Goal: Task Accomplishment & Management: Use online tool/utility

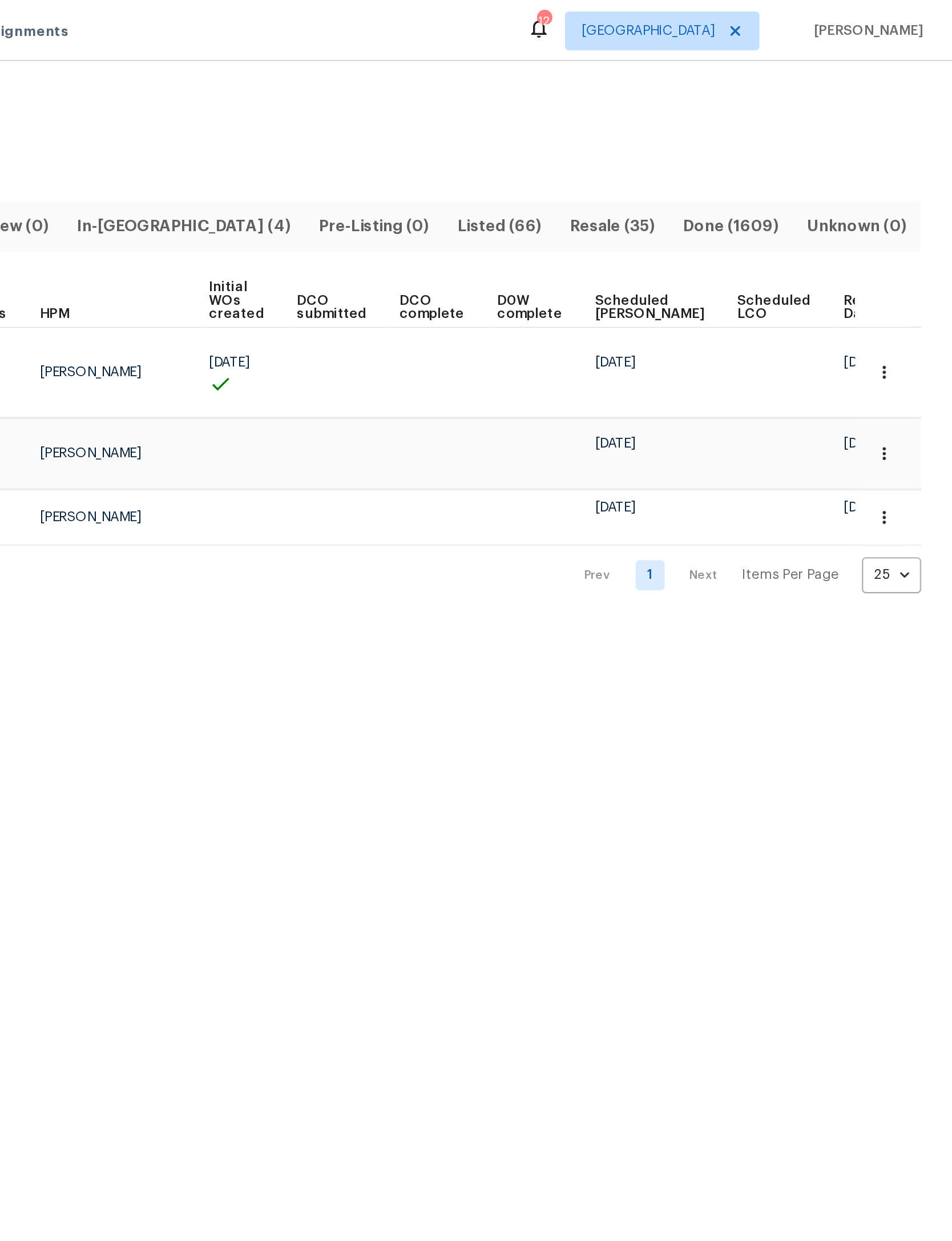
scroll to position [0, 12]
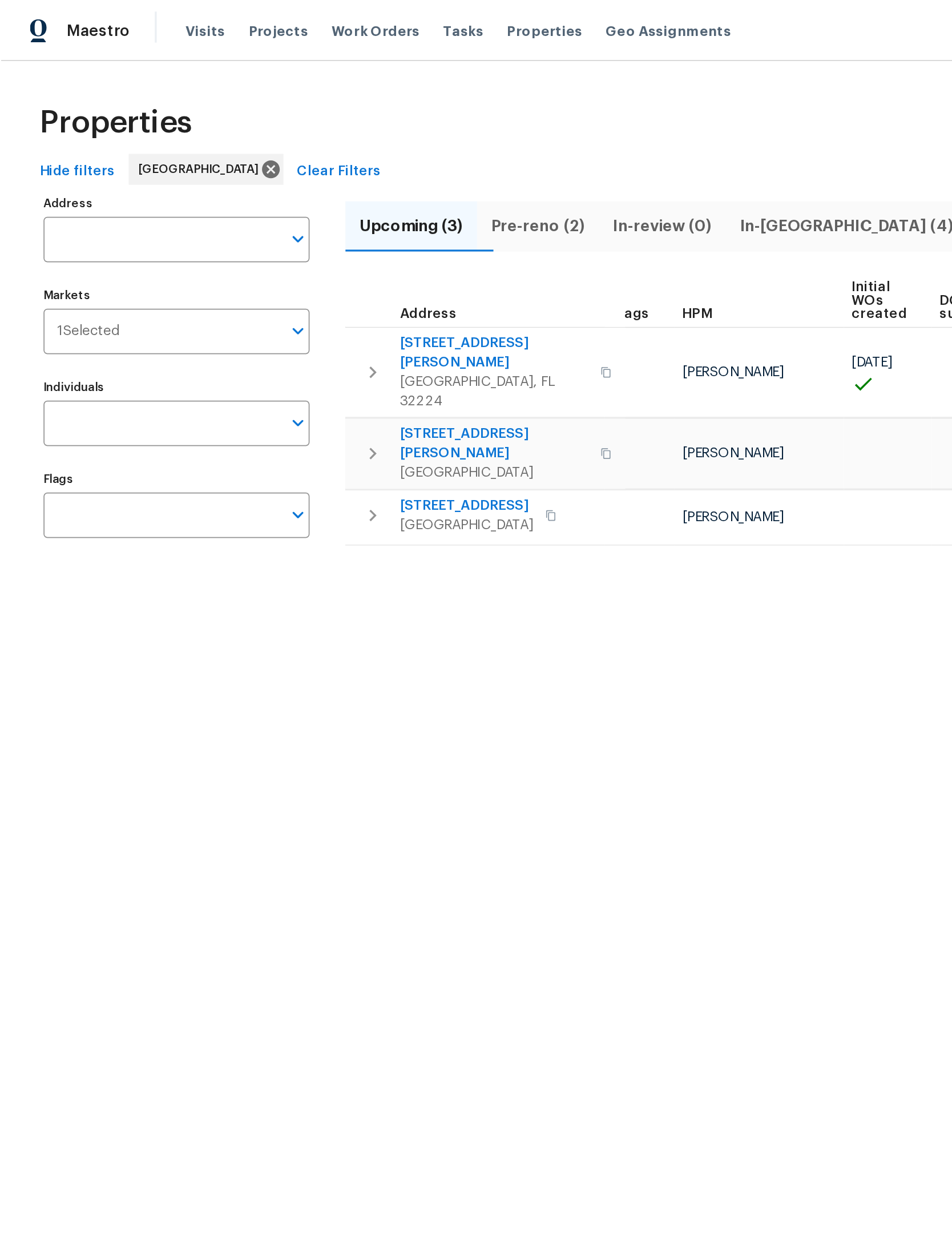
click at [132, 145] on input "Address" at bounding box center [95, 141] width 140 height 27
type input "biggin church"
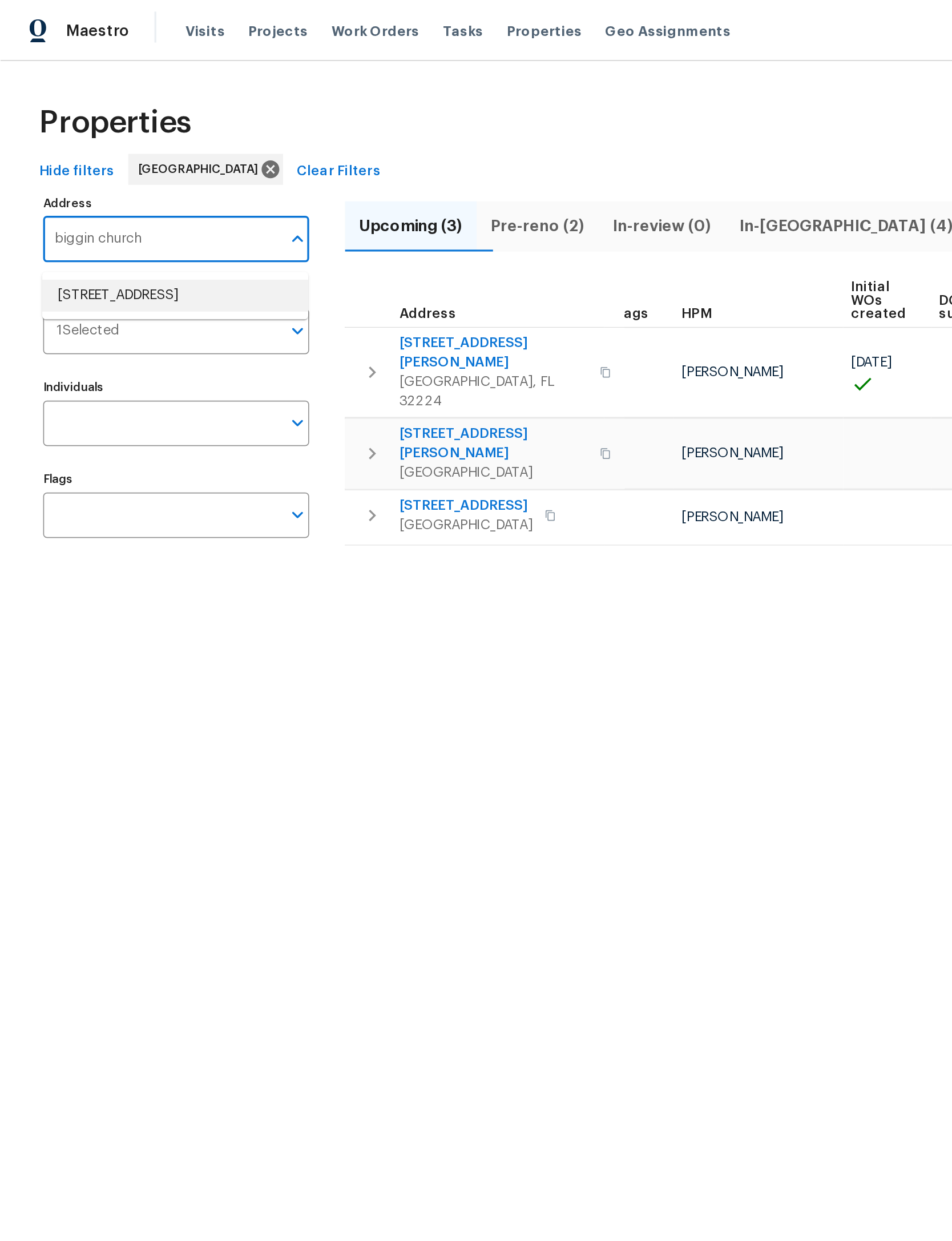
click at [97, 184] on li "[STREET_ADDRESS]" at bounding box center [103, 174] width 157 height 18
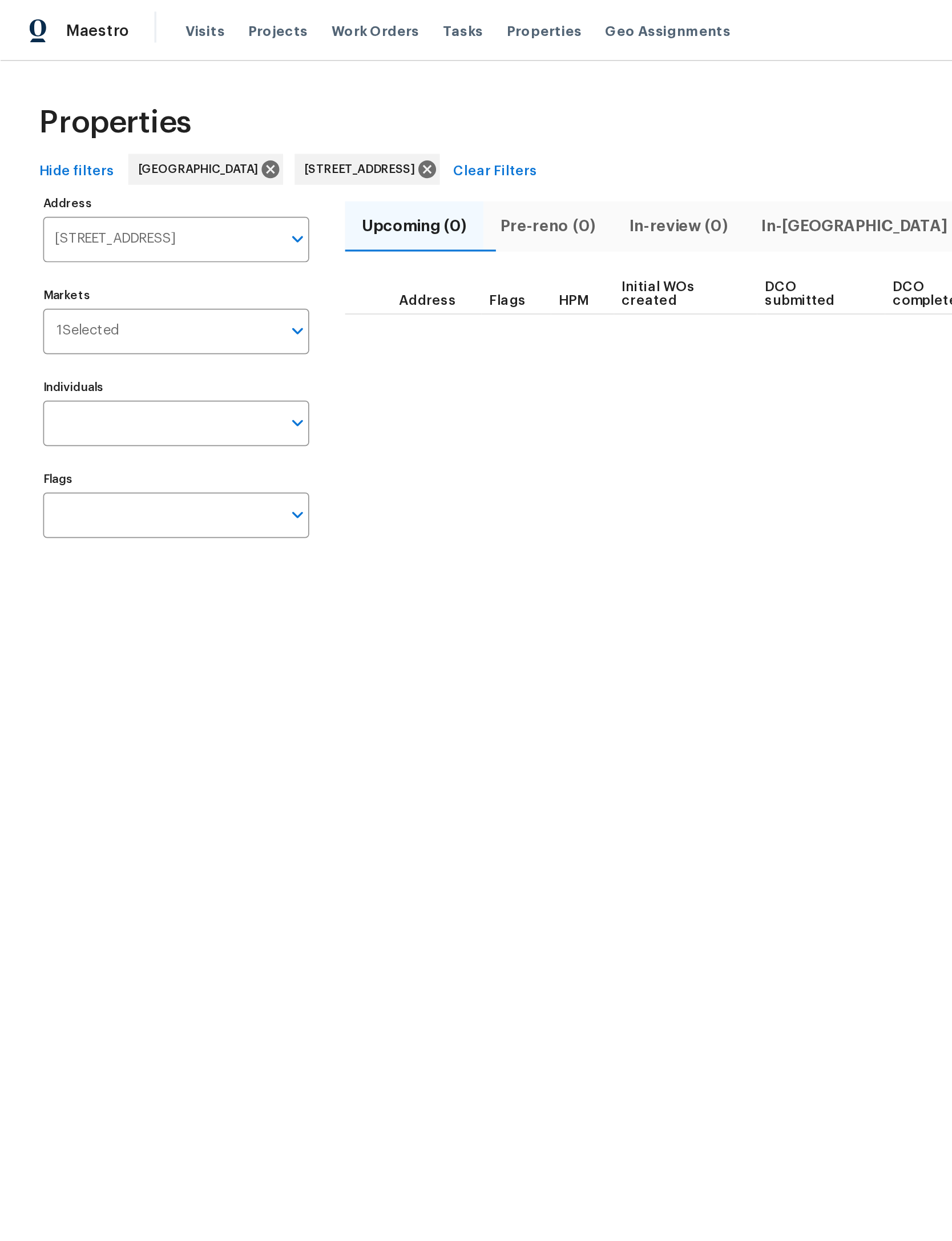
click at [676, 129] on span "Listed (1)" at bounding box center [699, 133] width 47 height 16
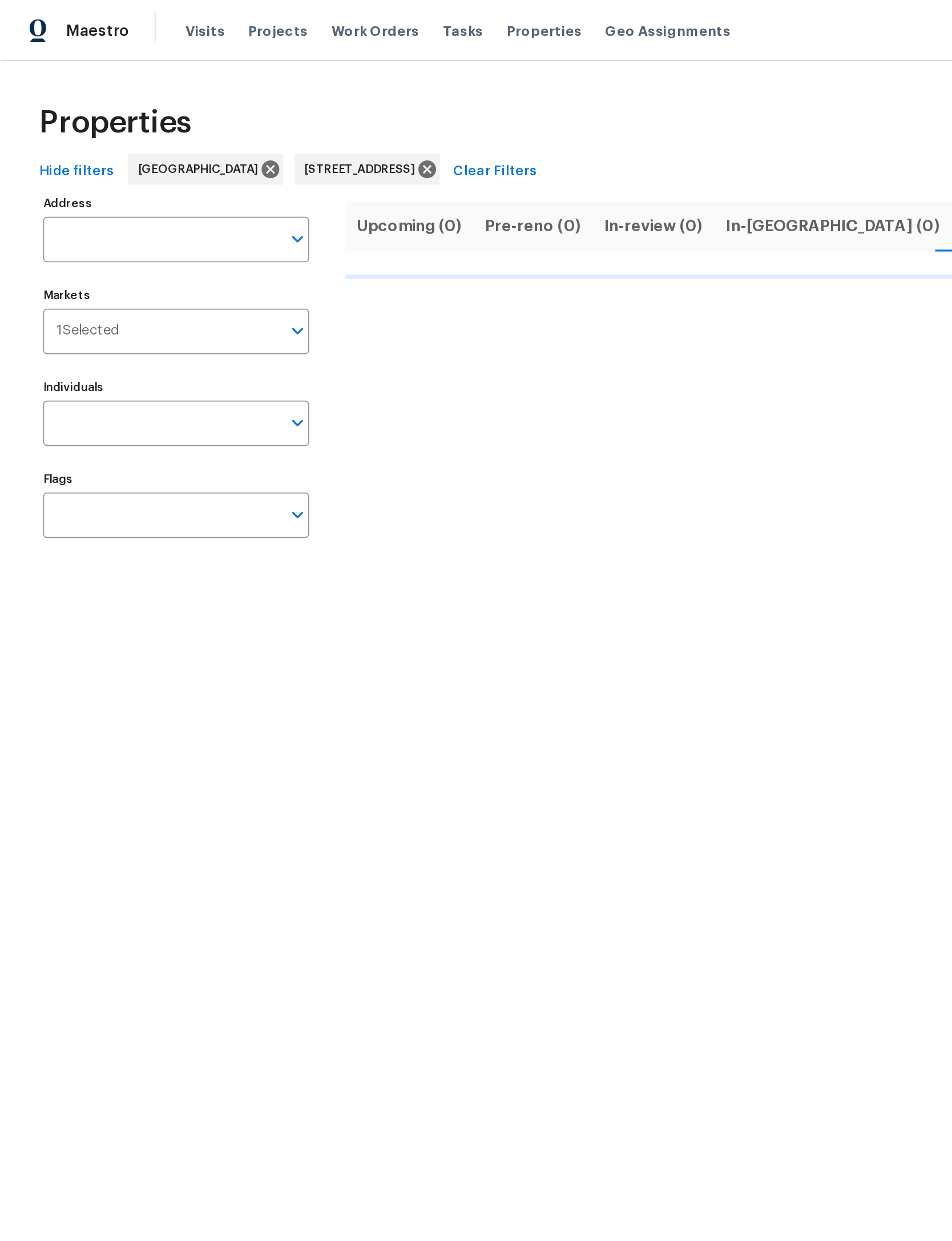
type input "[STREET_ADDRESS]"
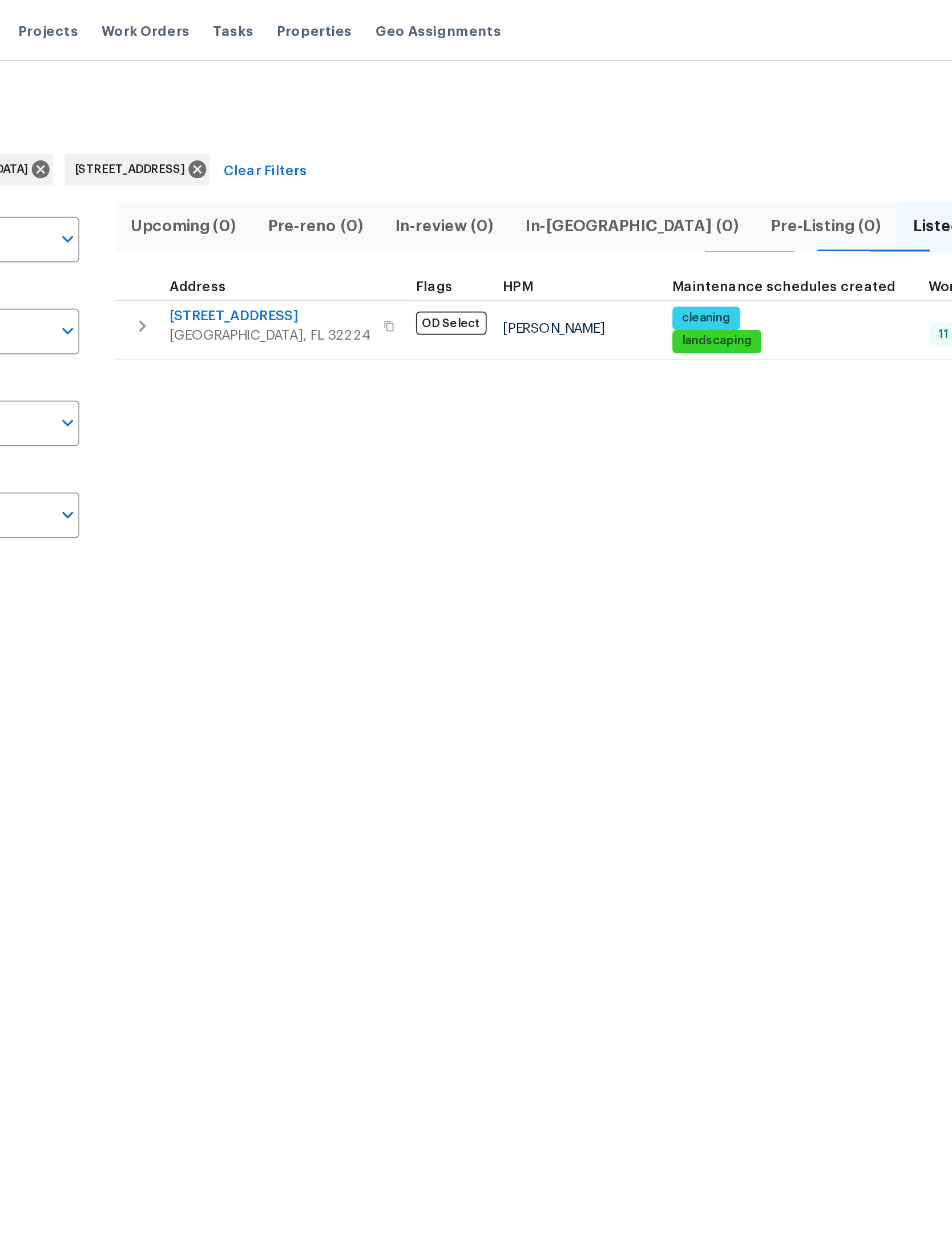
click at [212, 194] on icon "button" at bounding box center [219, 192] width 14 height 14
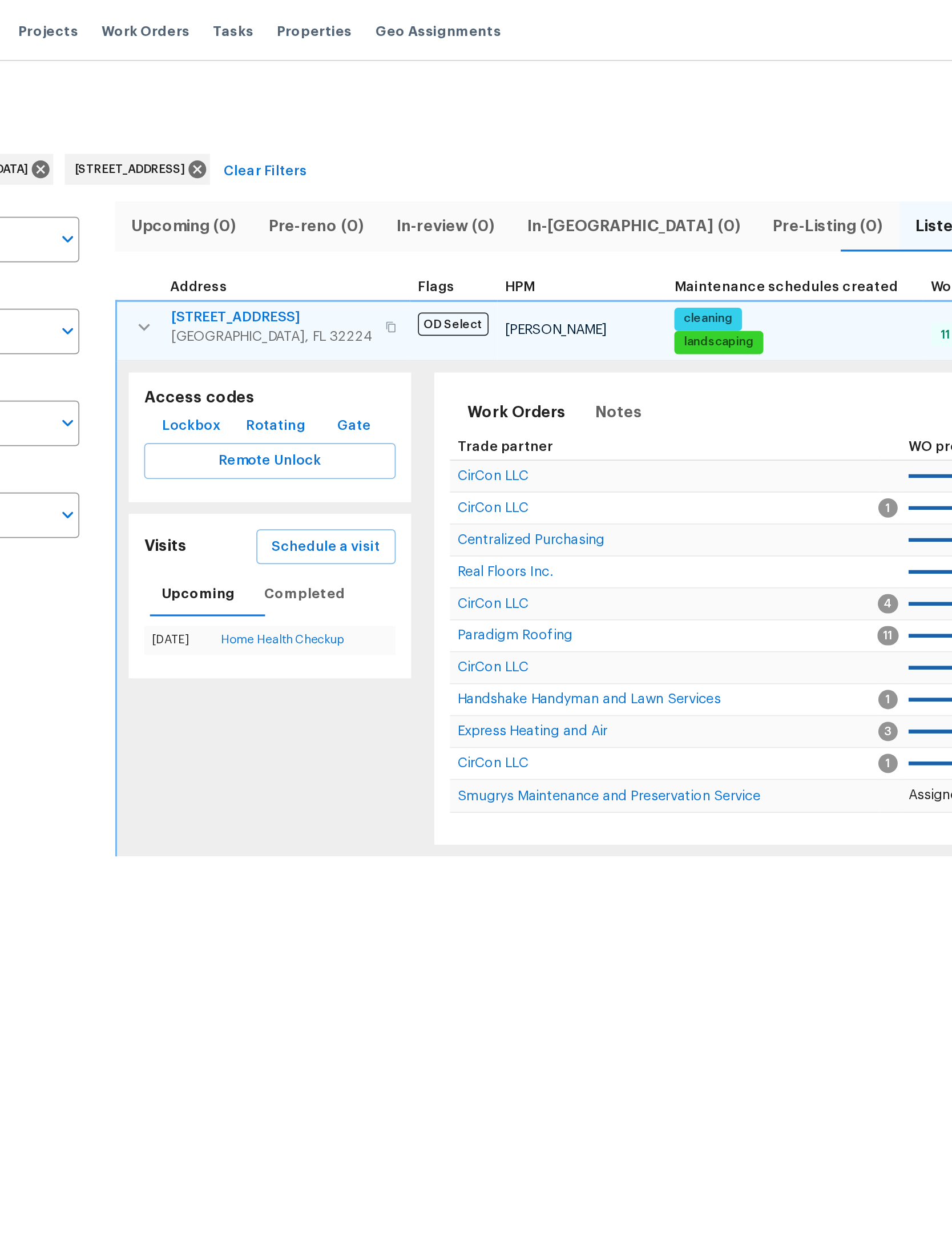
click at [231, 246] on span "Lockbox" at bounding box center [247, 252] width 34 height 15
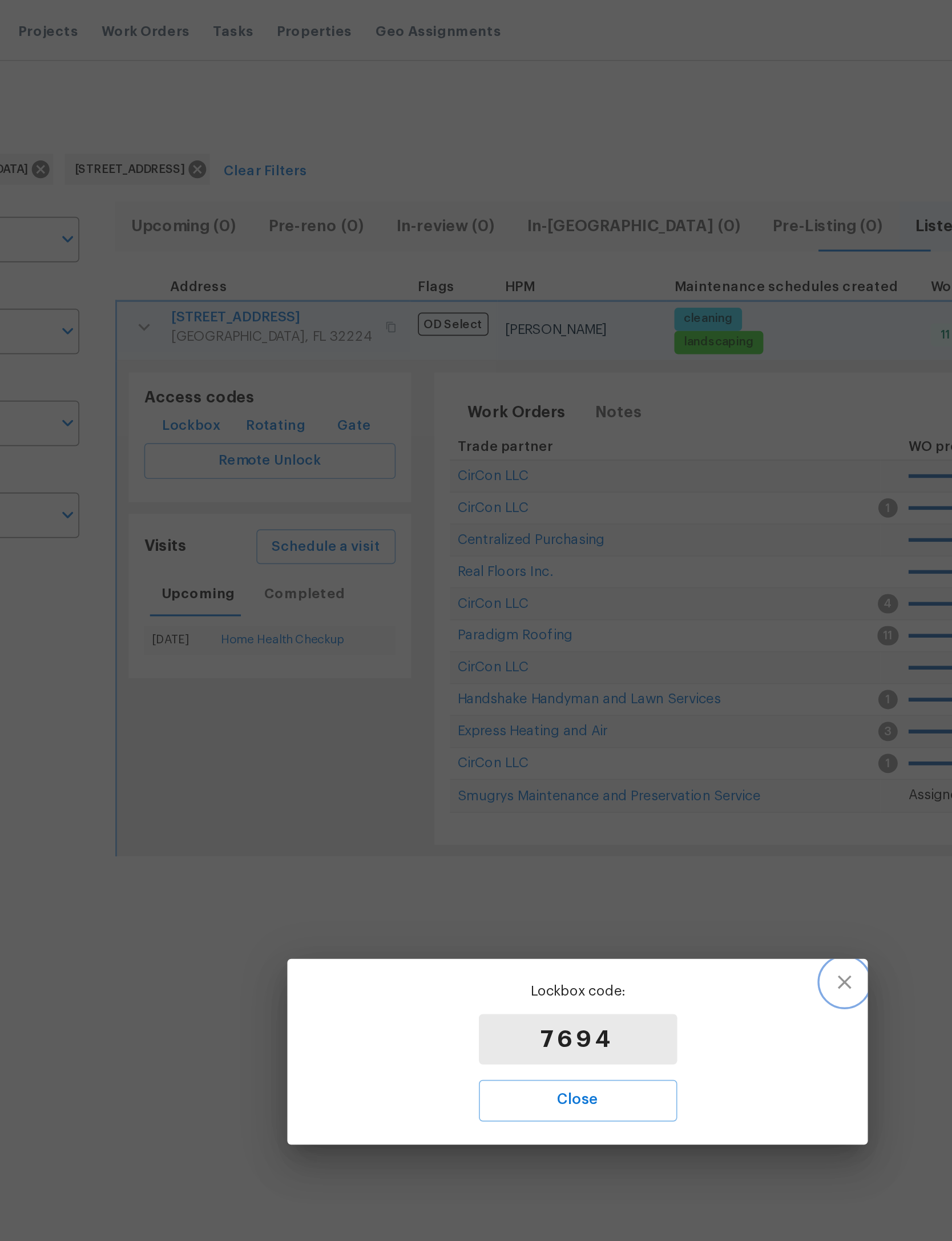
click at [620, 579] on button "button" at bounding box center [634, 580] width 28 height 28
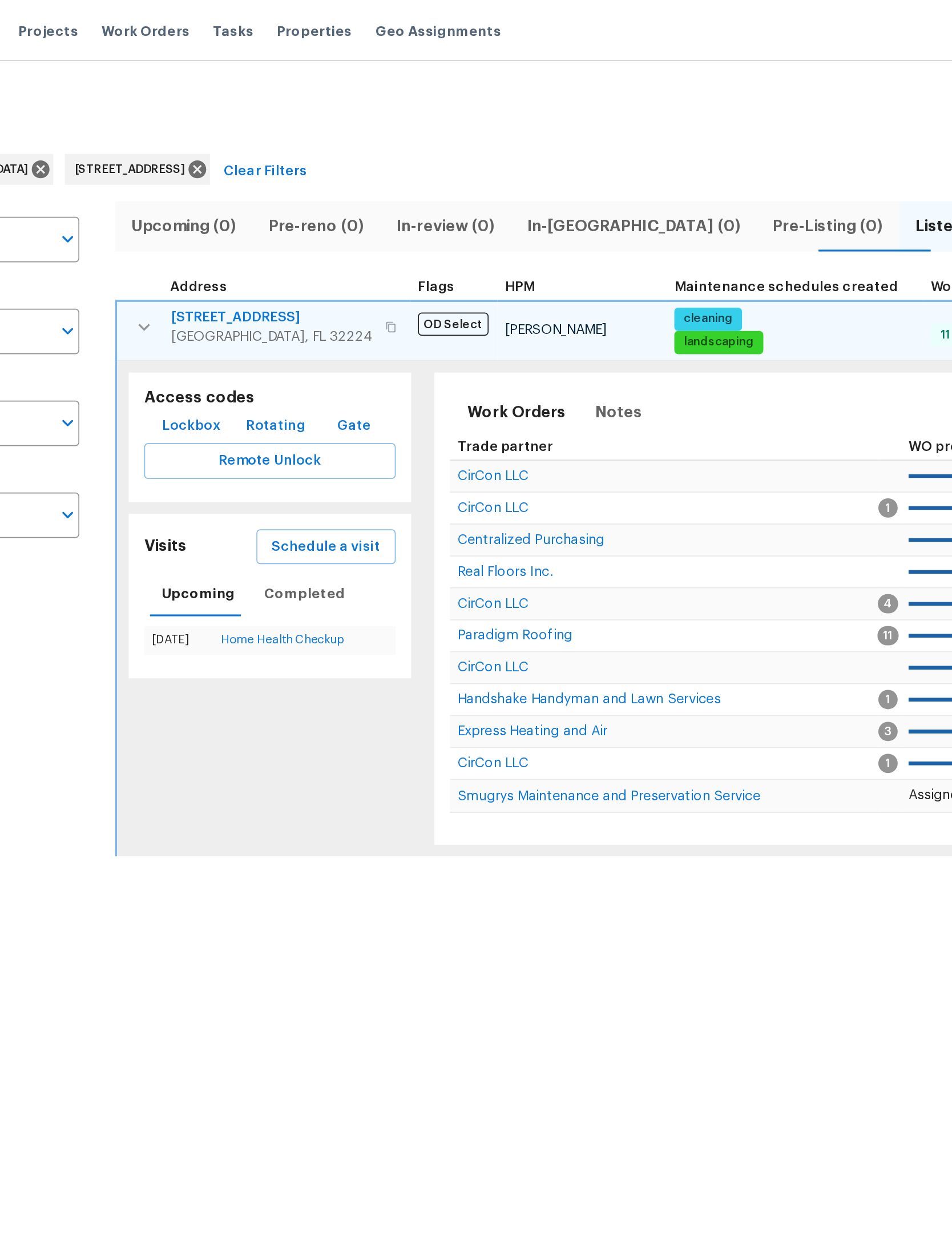
click at [209, 184] on button "button" at bounding box center [220, 192] width 23 height 23
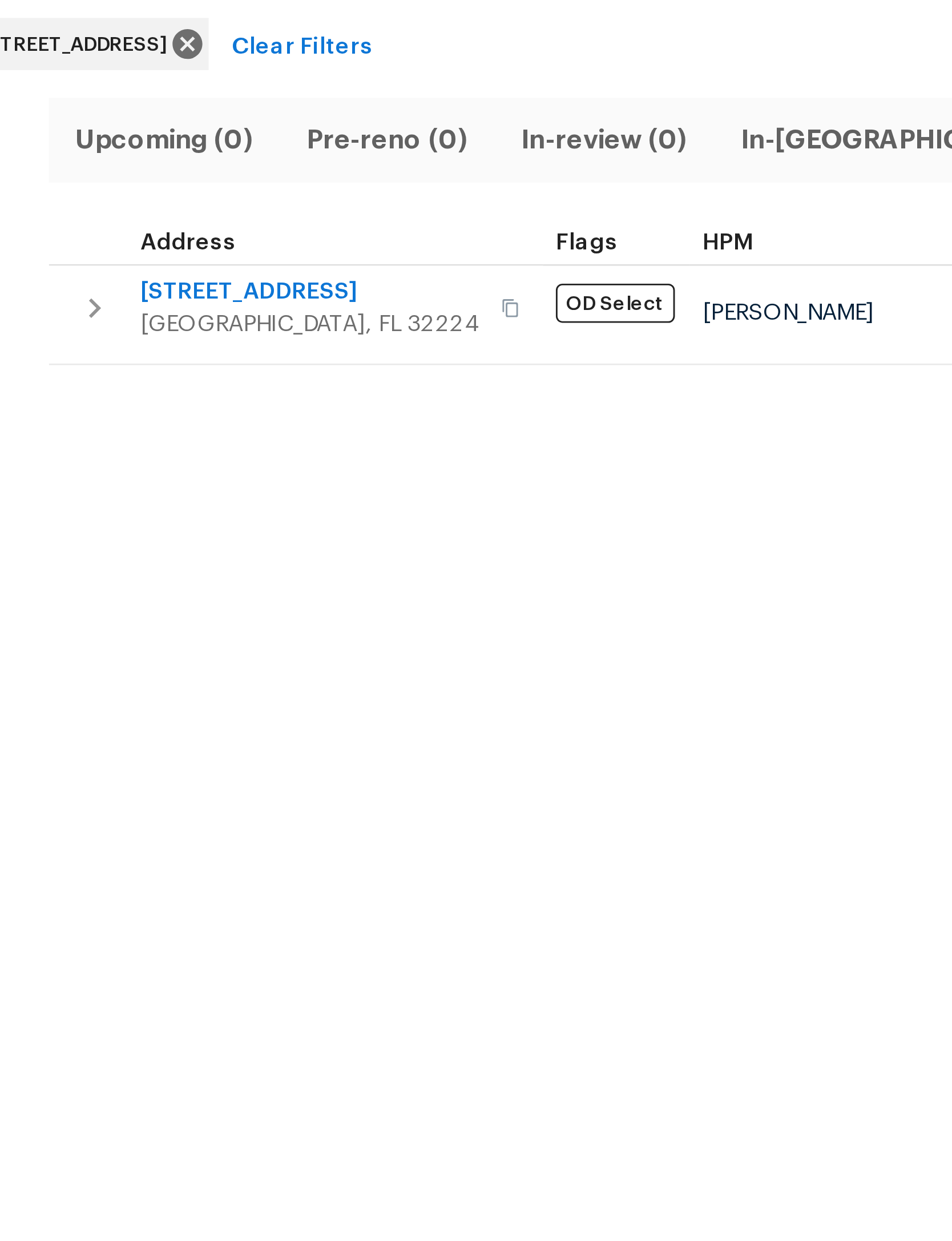
click at [126, 347] on html "Maestro Visits Projects Work Orders Tasks Properties Geo Assignments 12 [GEOGRA…" at bounding box center [476, 173] width 952 height 347
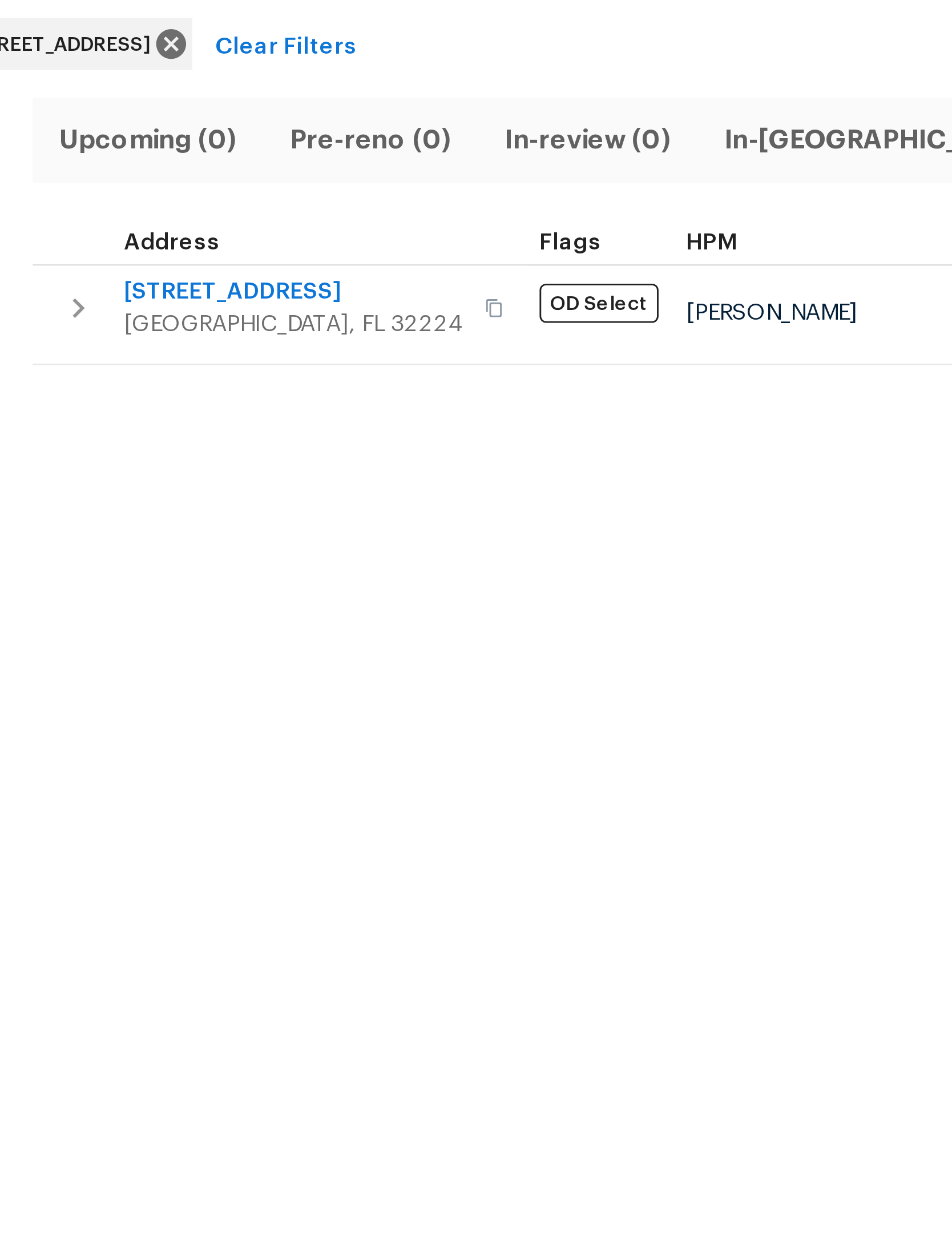
click at [119, 344] on html "Maestro Visits Projects Work Orders Tasks Properties Geo Assignments 12 [GEOGRA…" at bounding box center [476, 173] width 952 height 347
click at [120, 345] on html "Maestro Visits Projects Work Orders Tasks Properties Geo Assignments 12 [GEOGRA…" at bounding box center [476, 173] width 952 height 347
click at [136, 347] on html "Maestro Visits Projects Work Orders Tasks Properties Geo Assignments 12 [GEOGRA…" at bounding box center [476, 173] width 952 height 347
click at [138, 347] on html "Maestro Visits Projects Work Orders Tasks Properties Geo Assignments 12 [GEOGRA…" at bounding box center [476, 173] width 952 height 347
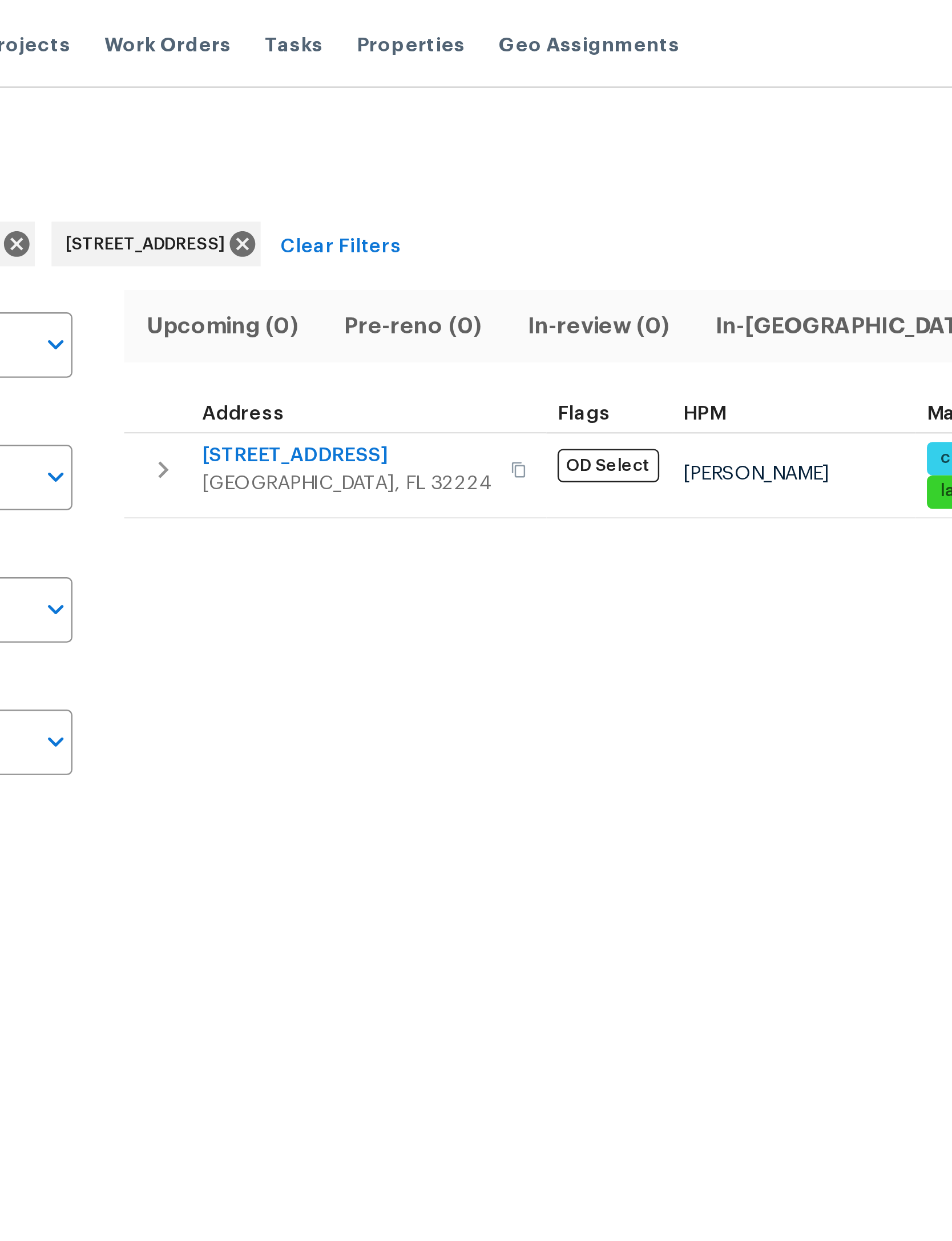
type input "[STREET_ADDRESS]"
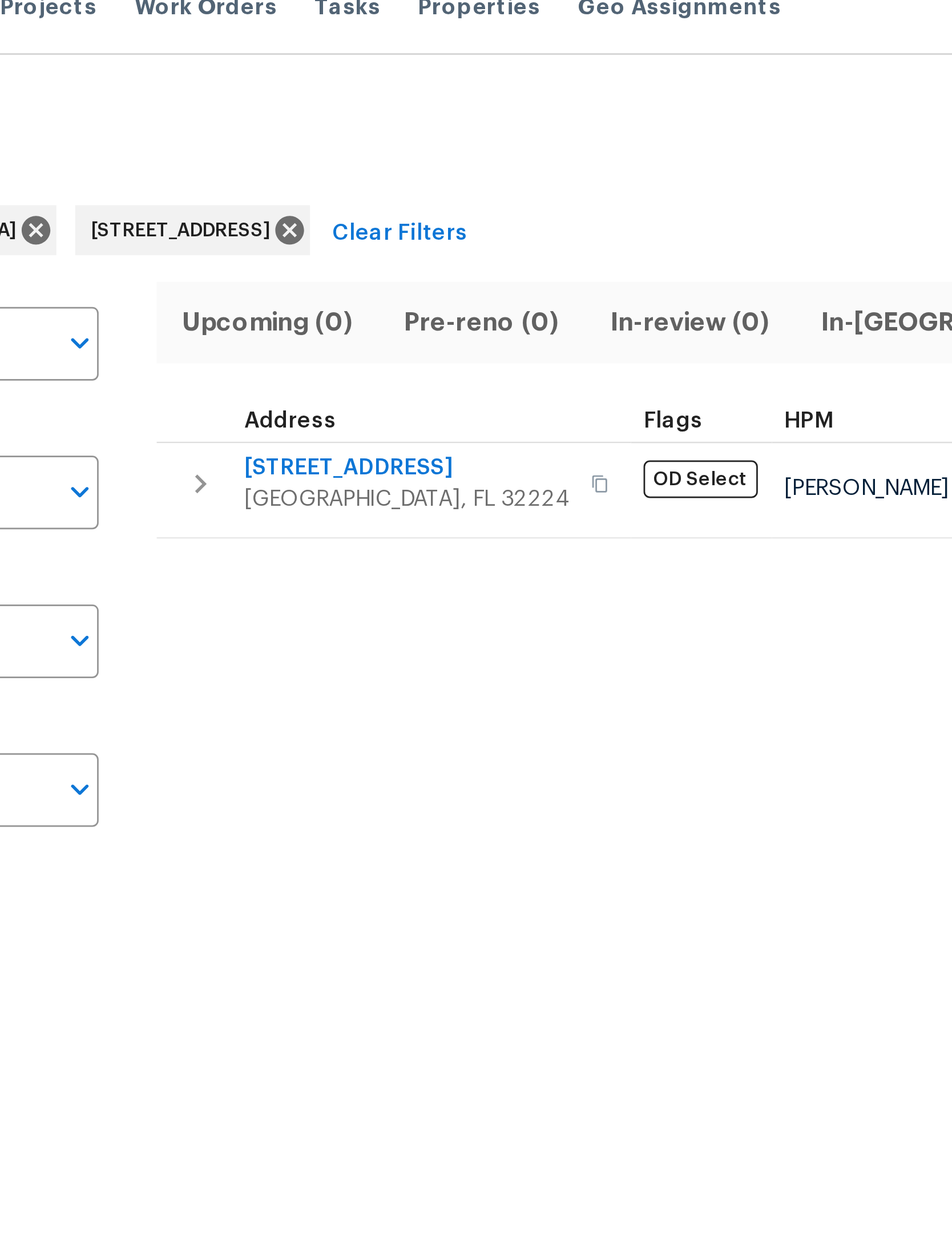
click at [217, 189] on icon "button" at bounding box center [219, 191] width 4 height 6
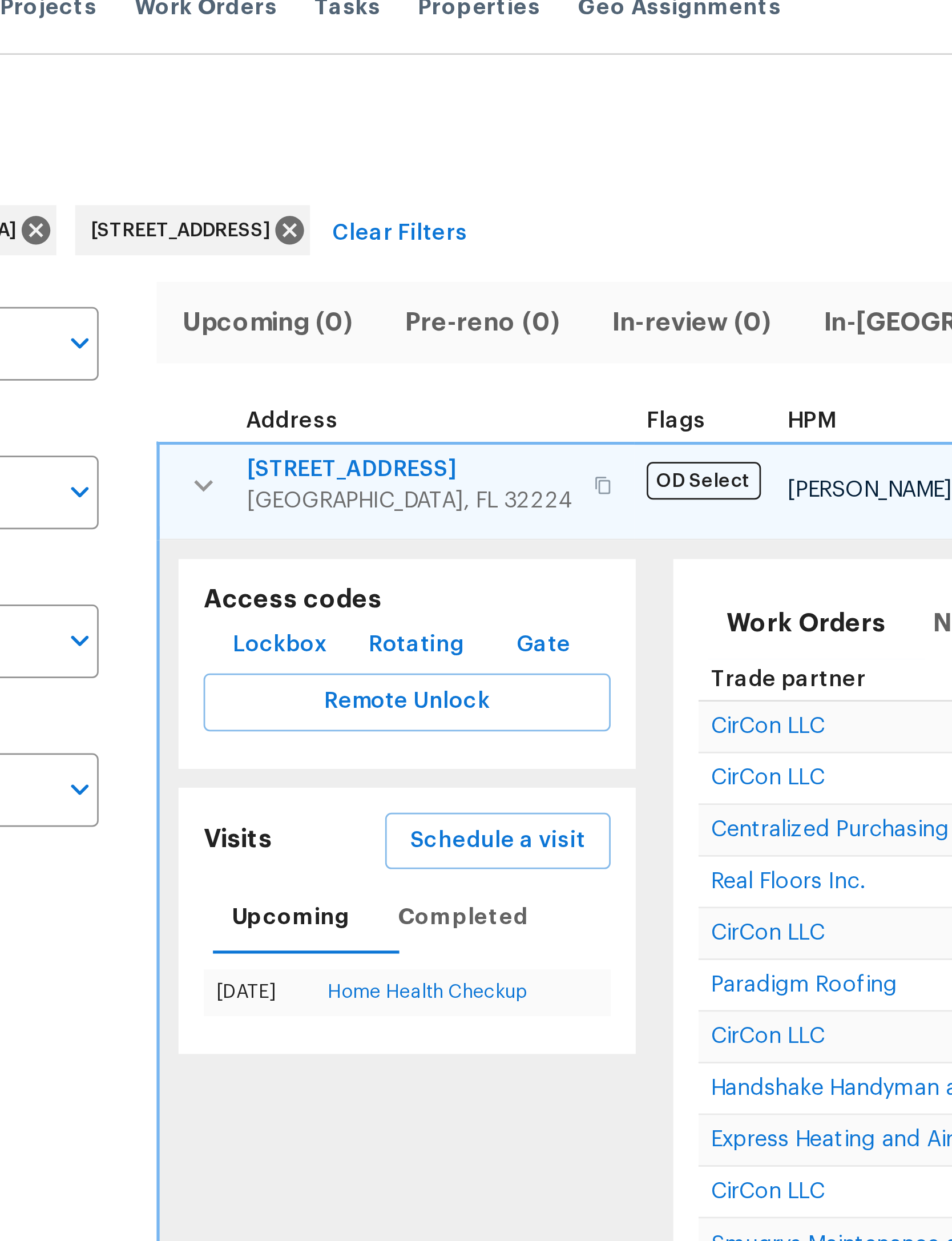
click at [236, 181] on span "[STREET_ADDRESS]" at bounding box center [296, 187] width 120 height 11
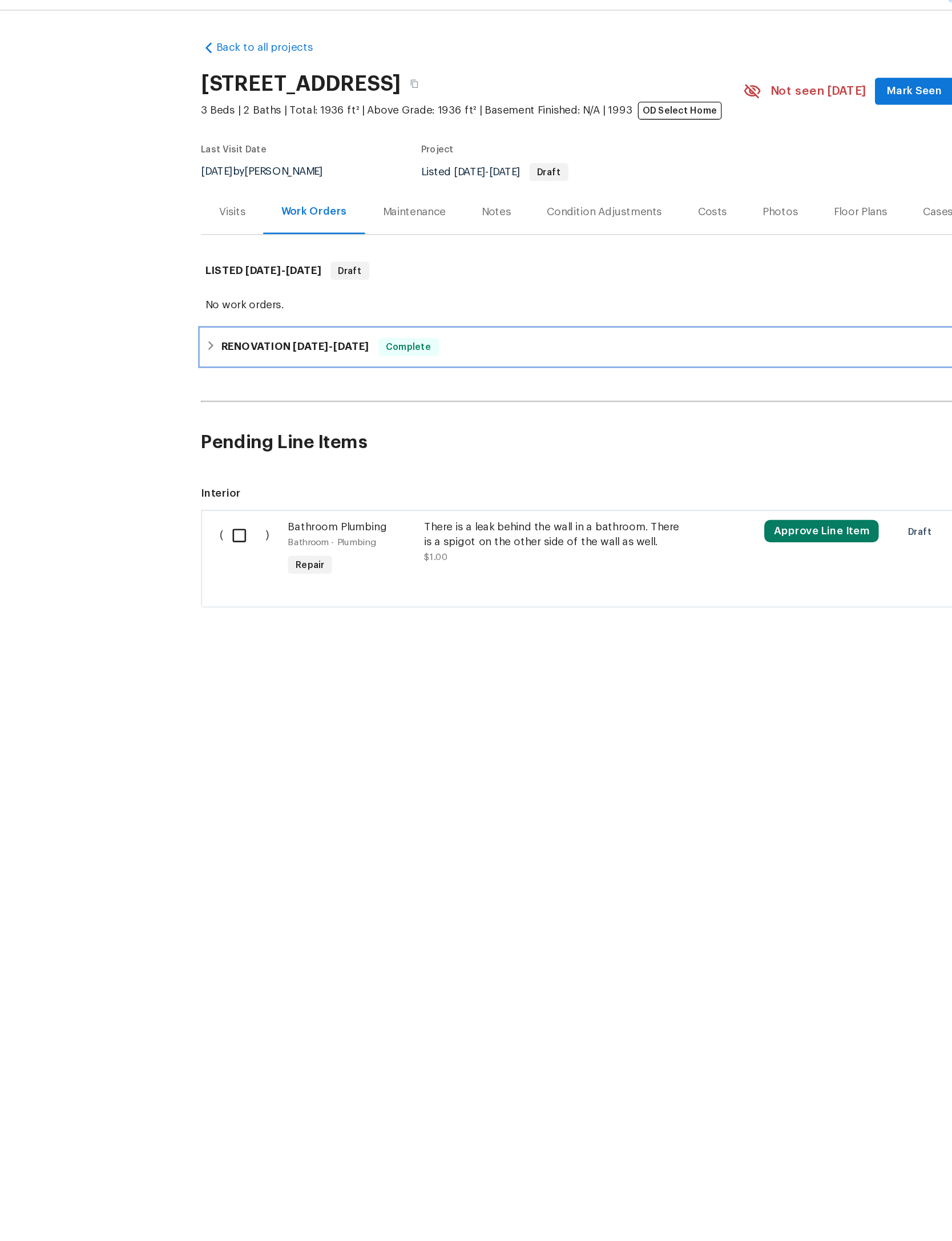
click at [155, 294] on div "RENOVATION 5/8/25 - 8/18/25 Complete" at bounding box center [476, 293] width 645 height 28
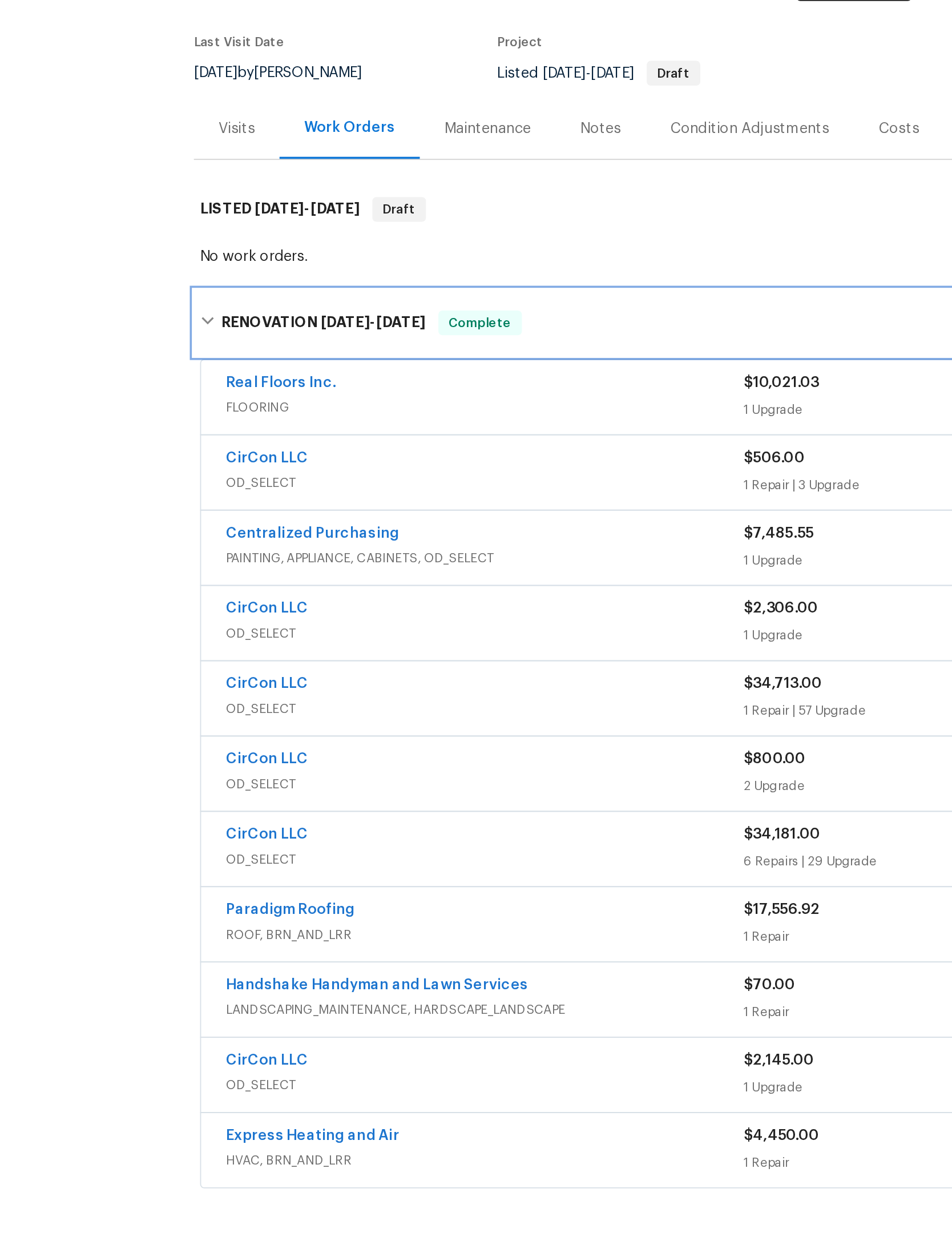
click at [154, 279] on div "RENOVATION 5/8/25 - 8/18/25 Complete" at bounding box center [476, 297] width 645 height 37
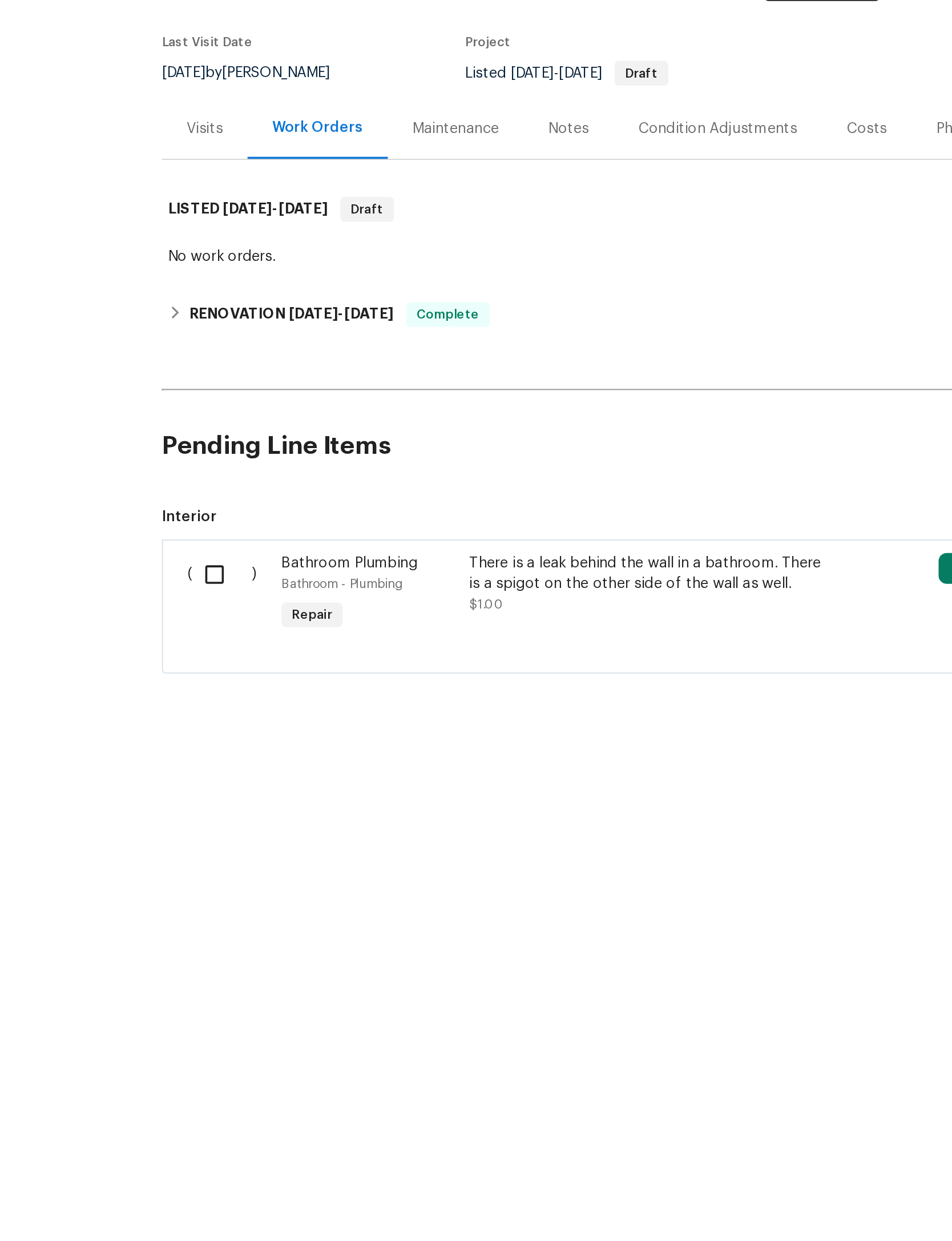
click at [171, 425] on input "checkbox" at bounding box center [187, 437] width 32 height 24
checkbox input "true"
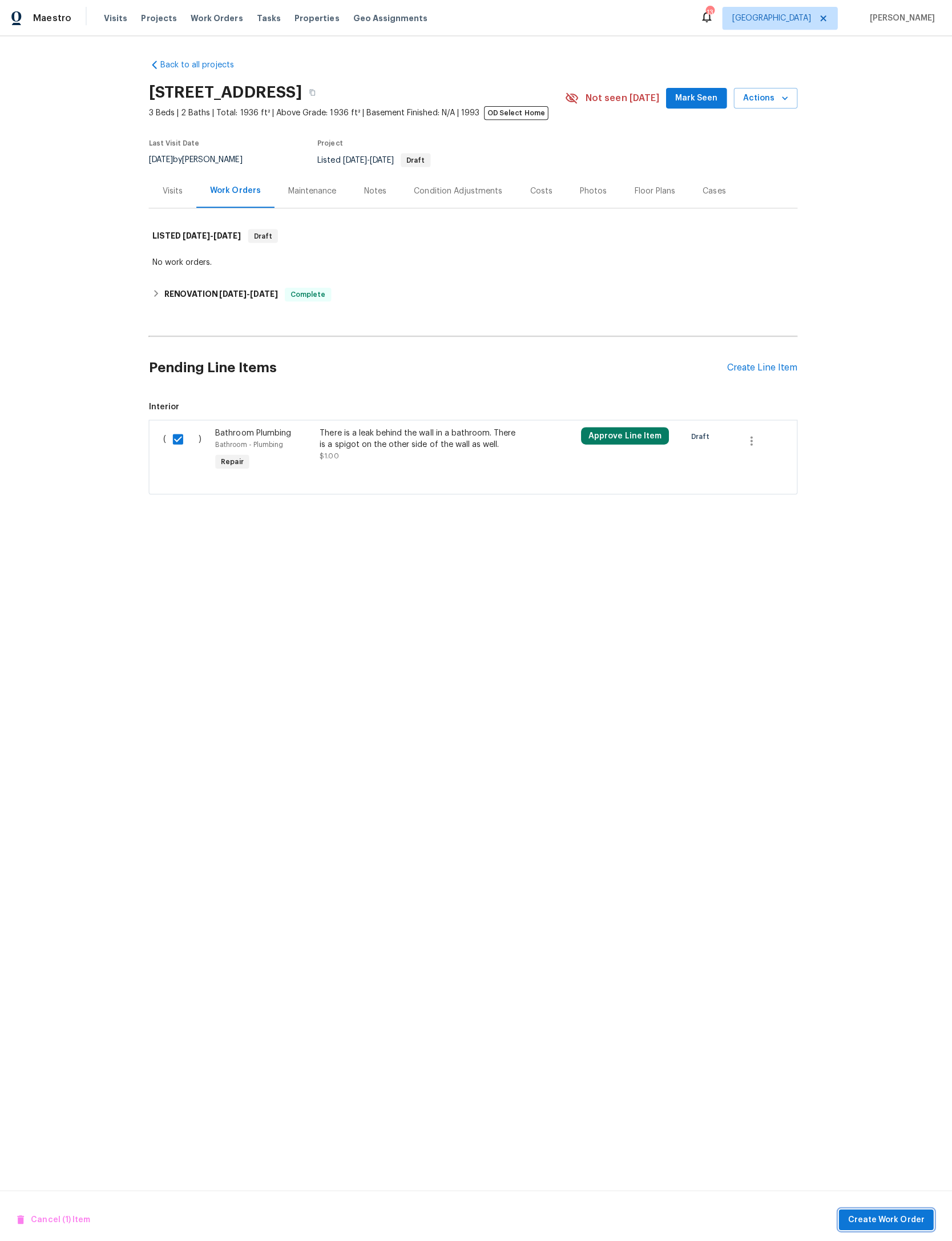
click at [892, 1205] on span "Create Work Order" at bounding box center [887, 1212] width 76 height 15
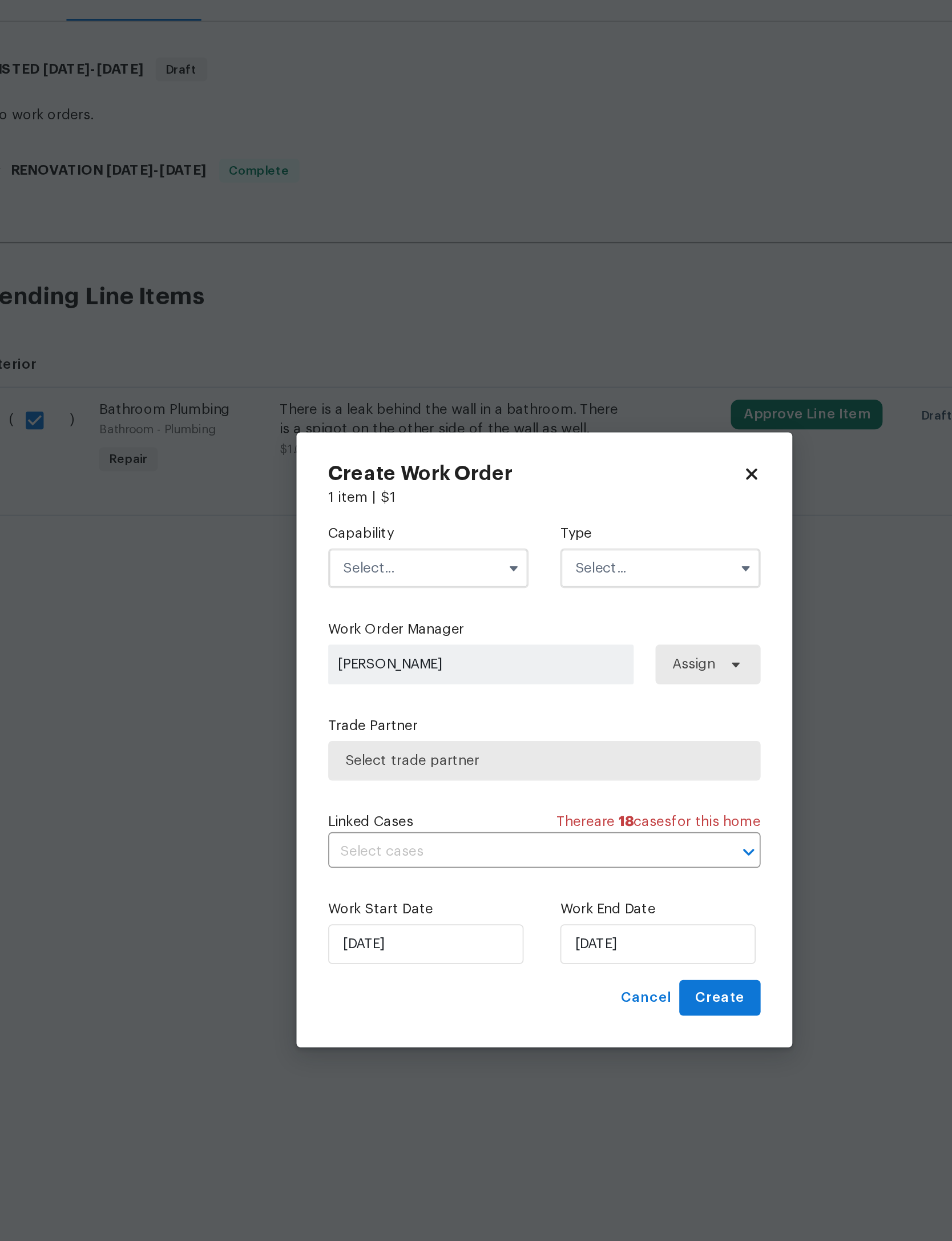
click at [351, 511] on input "text" at bounding box center [408, 522] width 115 height 23
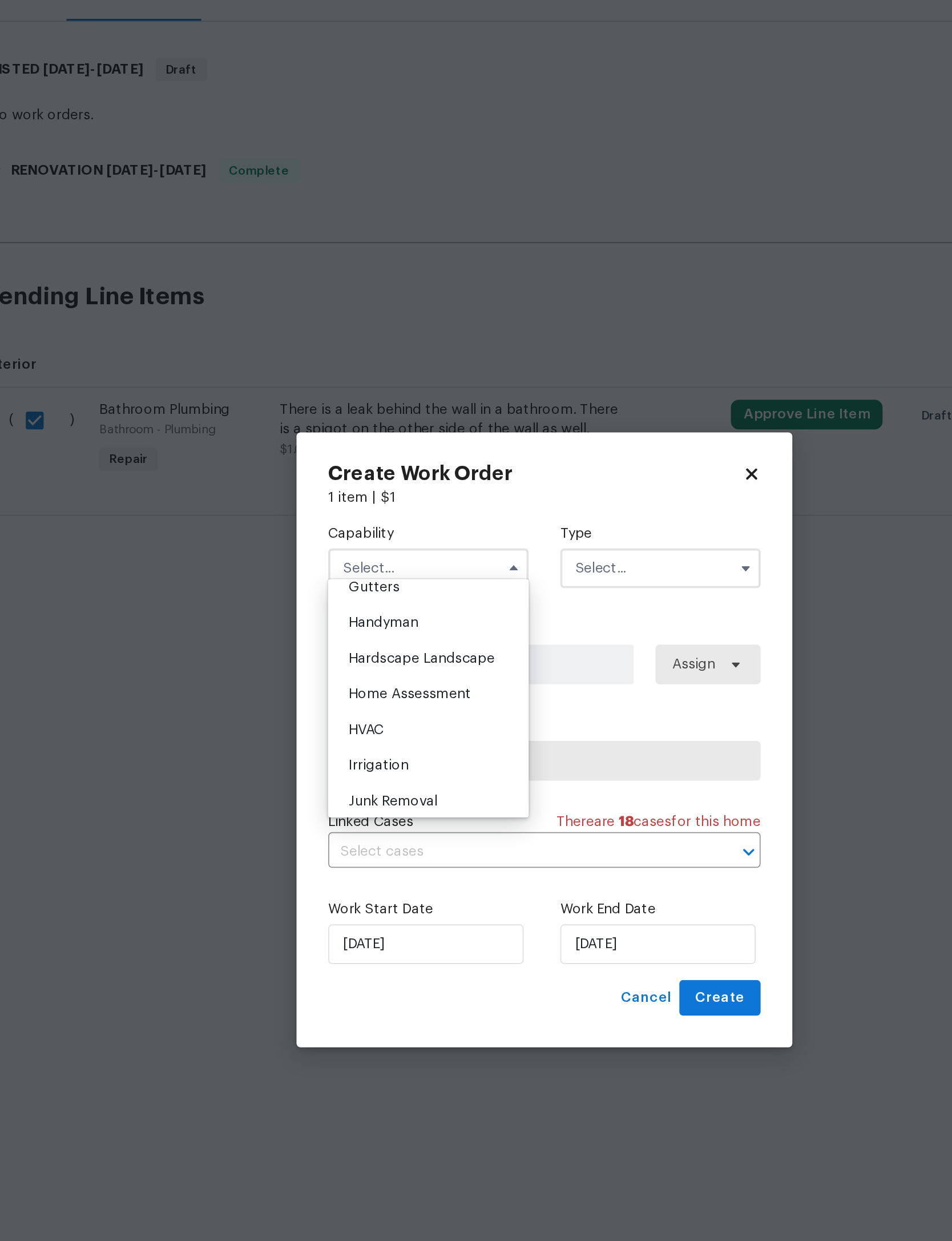
scroll to position [615, 0]
click at [363, 468] on span "General Contractor" at bounding box center [400, 472] width 74 height 8
type input "General Contractor"
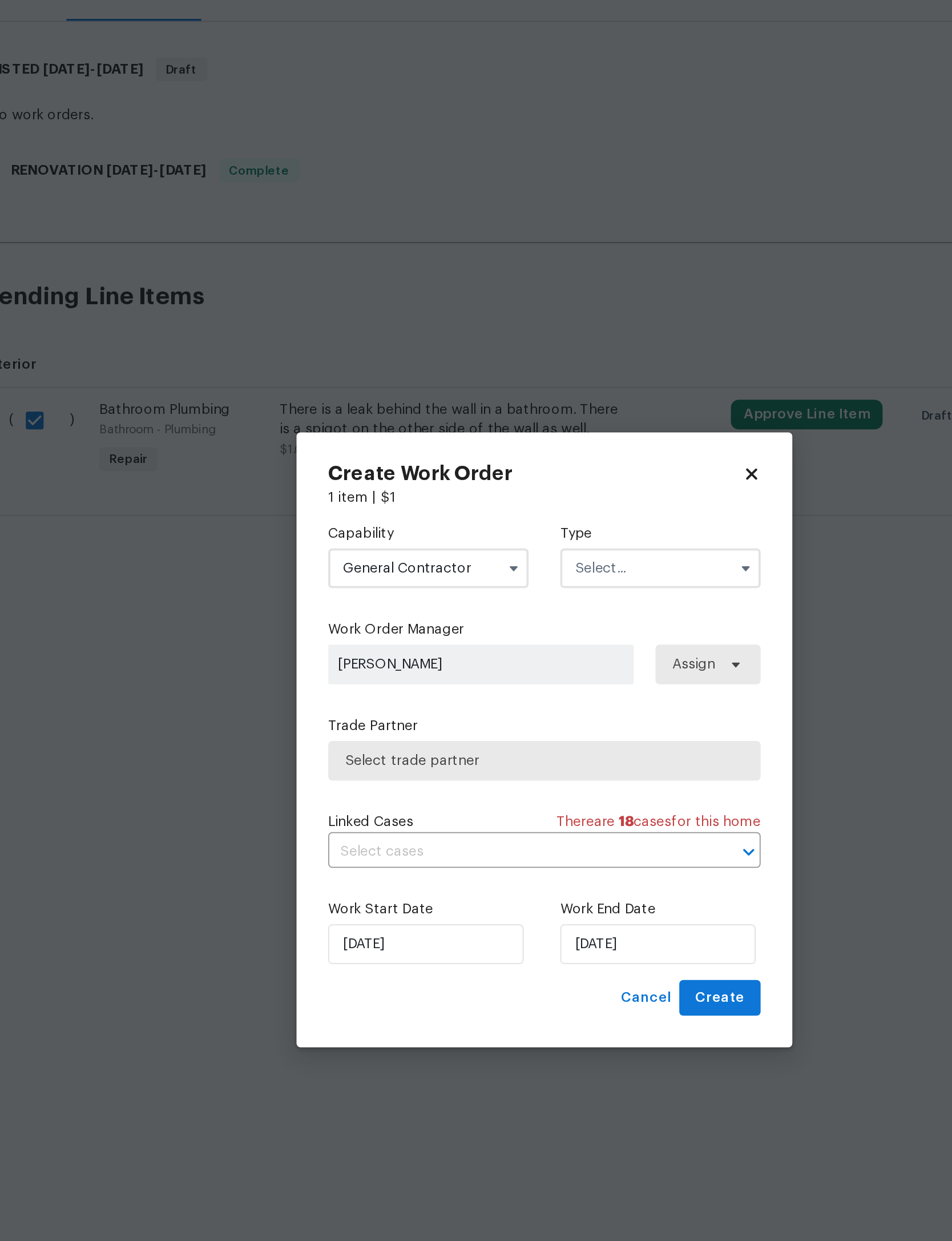
click at [485, 511] on input "text" at bounding box center [542, 522] width 115 height 23
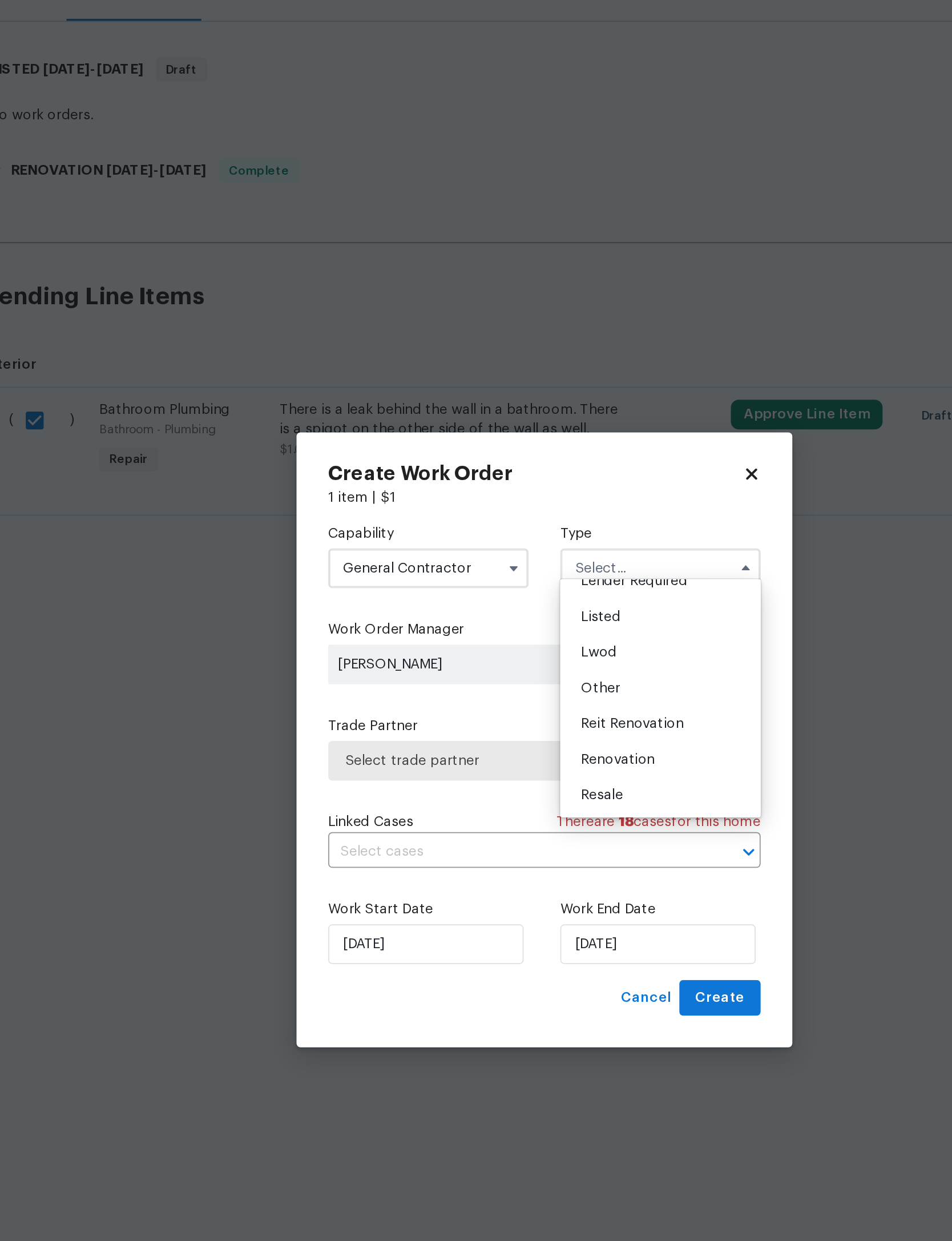
scroll to position [93, 0]
click at [497, 546] on span "Listed" at bounding box center [508, 550] width 23 height 8
type input "Listed"
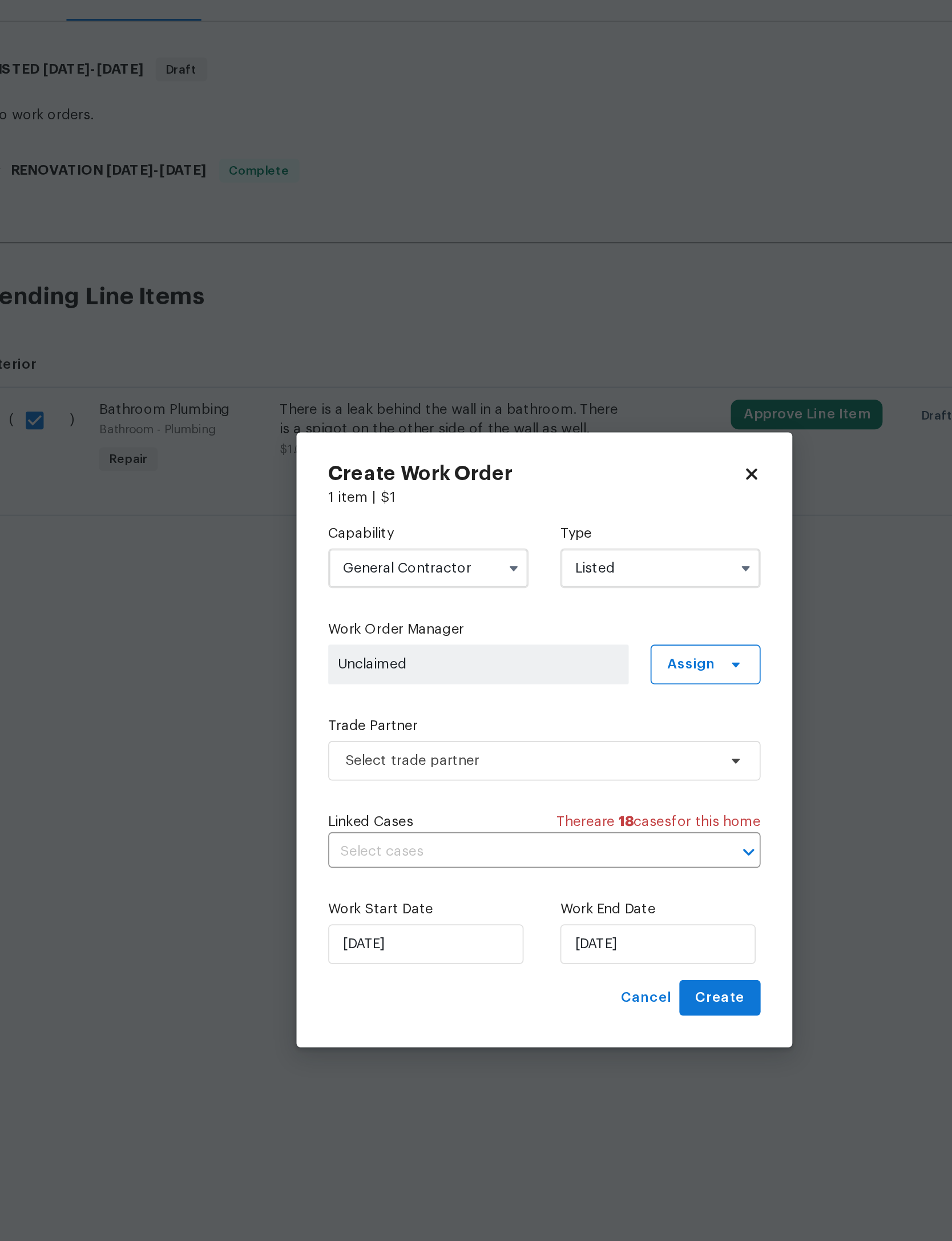
scroll to position [0, 0]
click at [361, 626] on span "Select trade partner" at bounding box center [467, 632] width 212 height 11
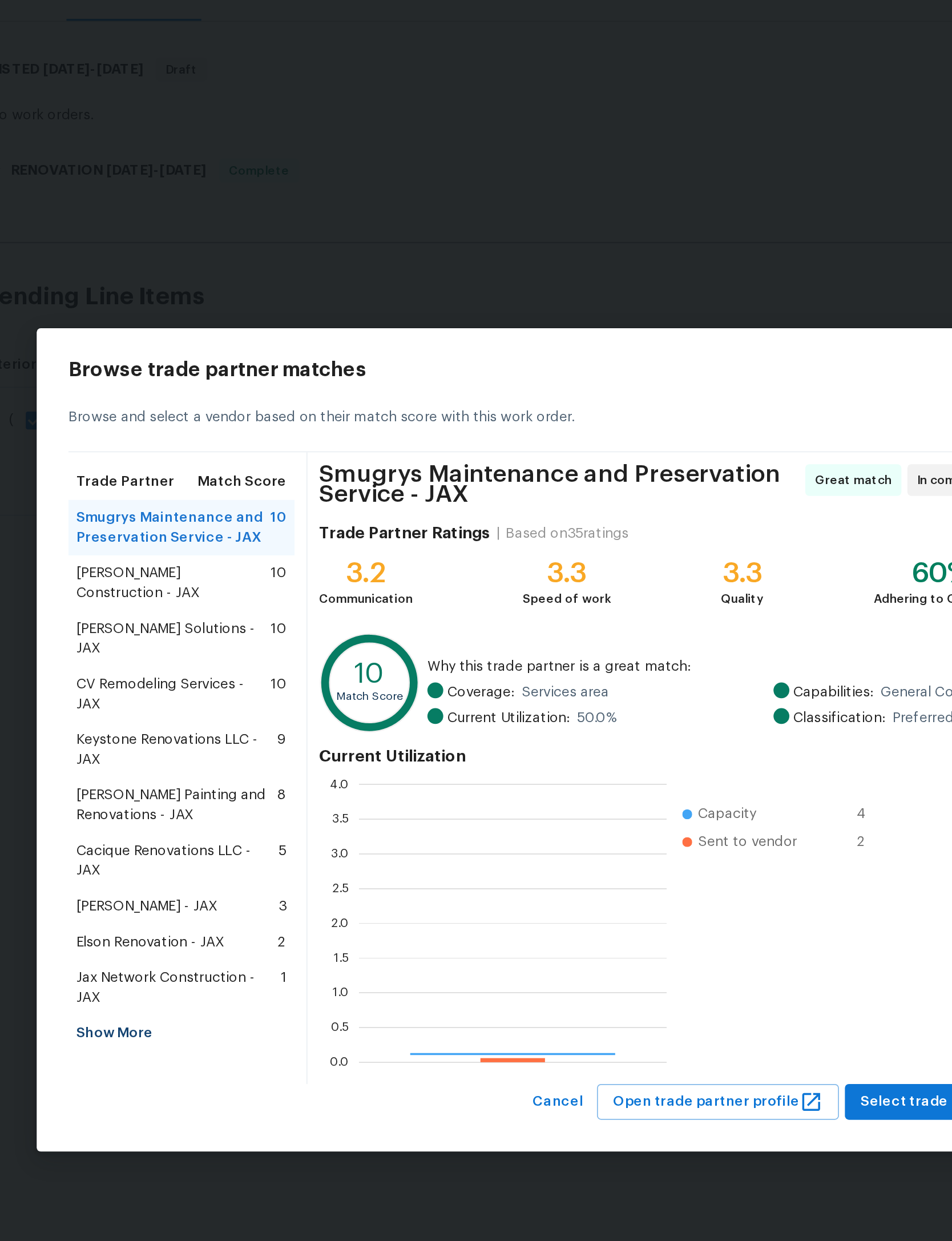
scroll to position [160, 177]
click at [202, 779] on div "Show More" at bounding box center [267, 789] width 130 height 20
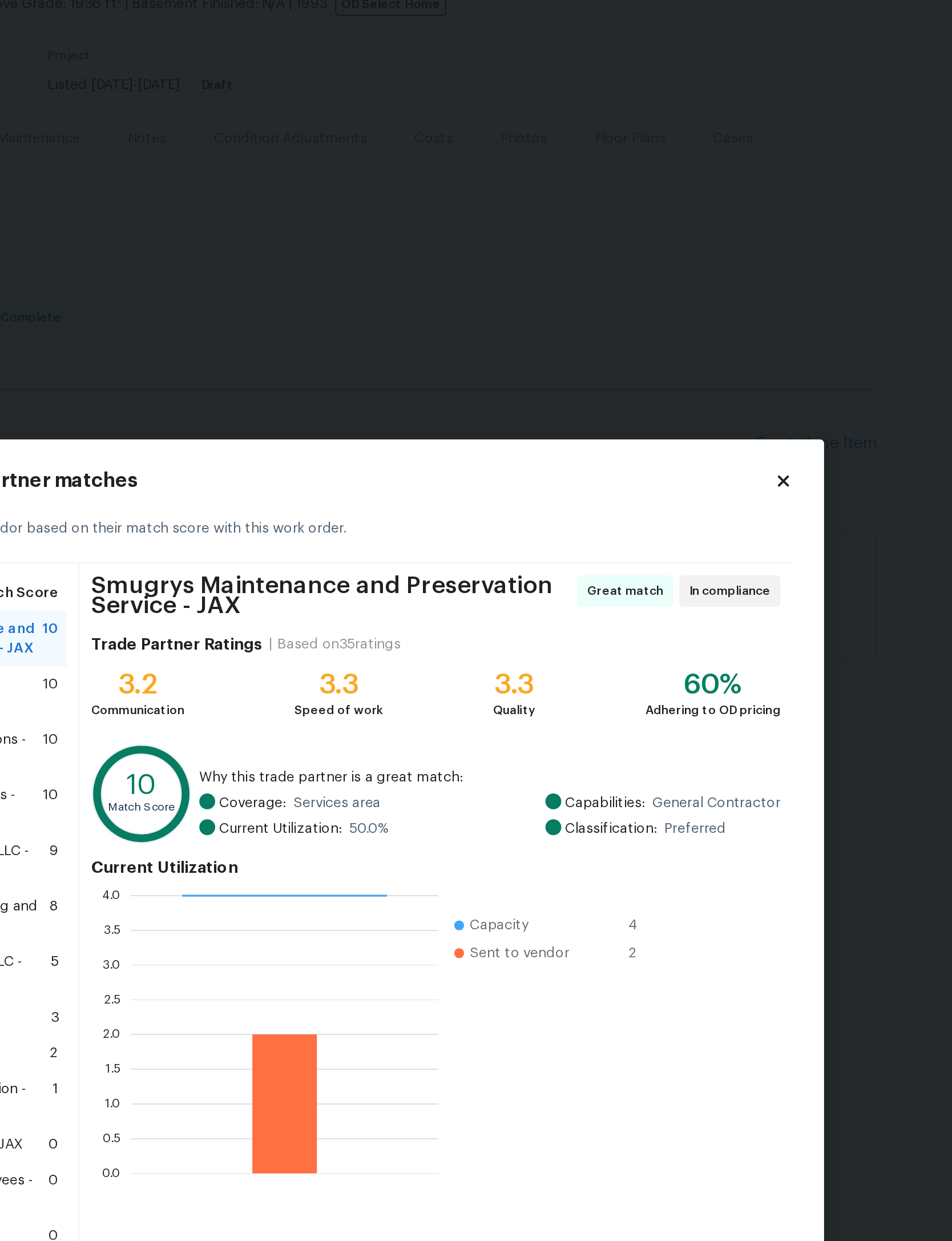
click at [741, 385] on icon at bounding box center [744, 387] width 6 height 6
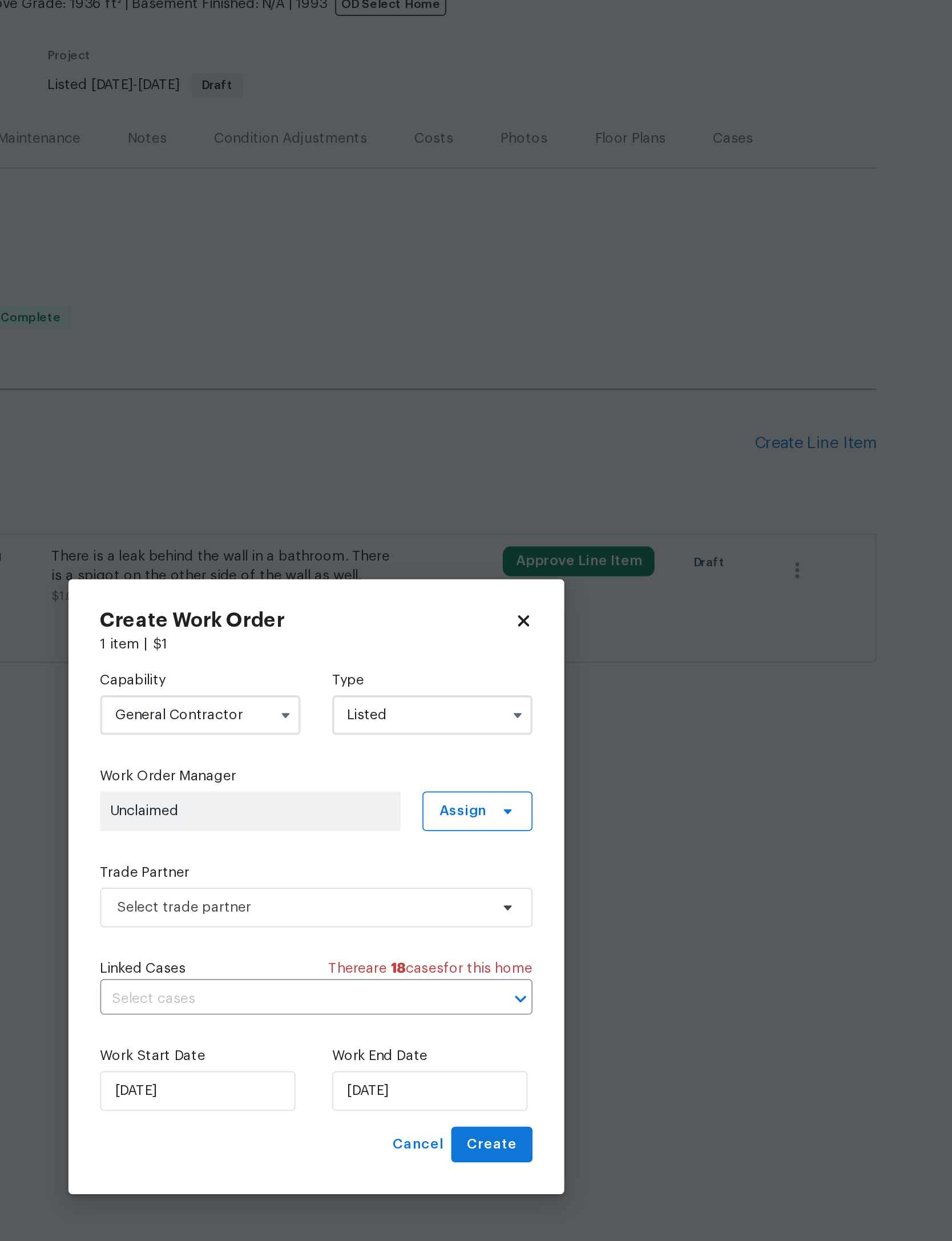
click at [351, 511] on input "General Contractor" at bounding box center [408, 522] width 115 height 23
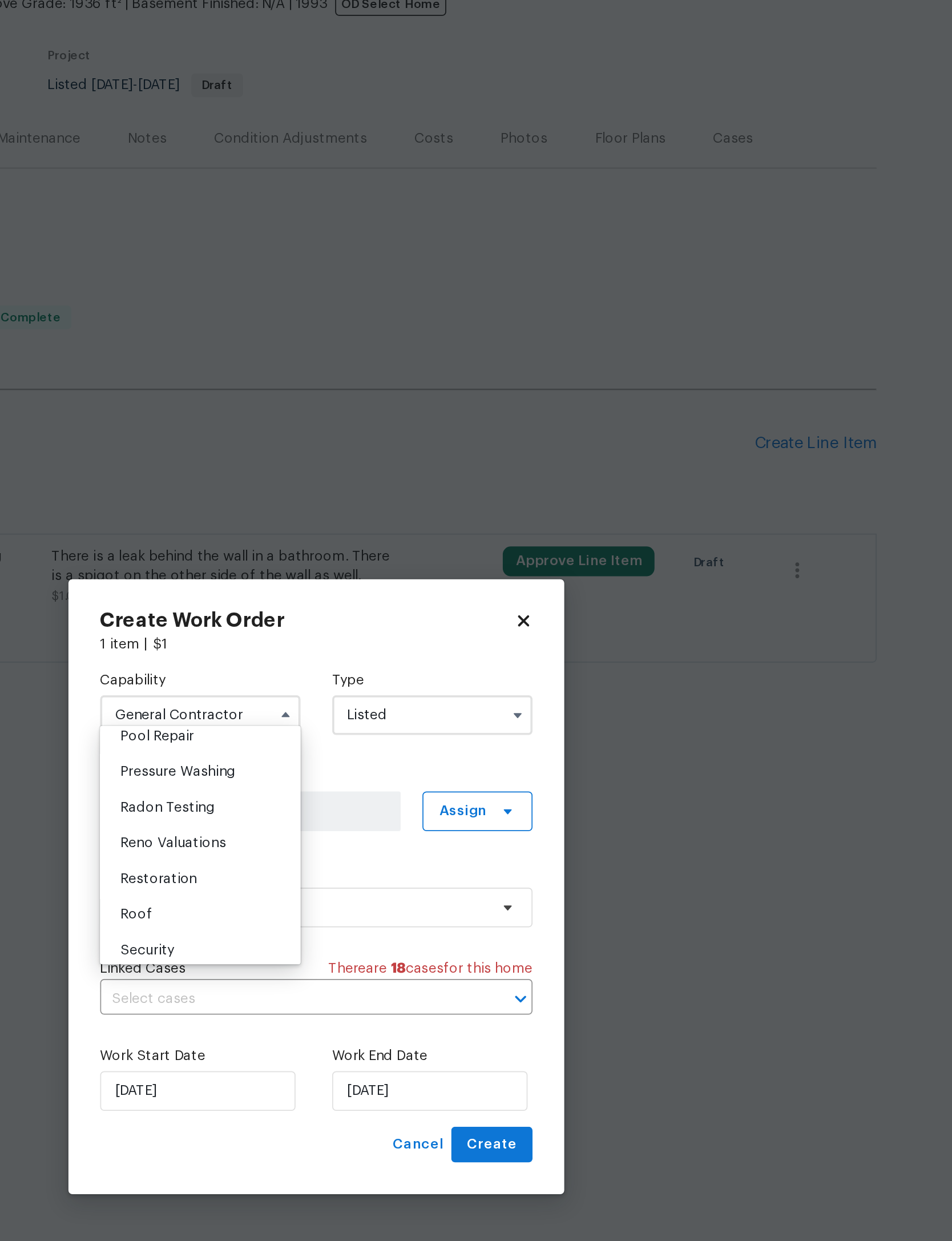
scroll to position [1070, 0]
click at [363, 394] on span "Od Select" at bounding box center [383, 389] width 39 height 8
type input "Od Select"
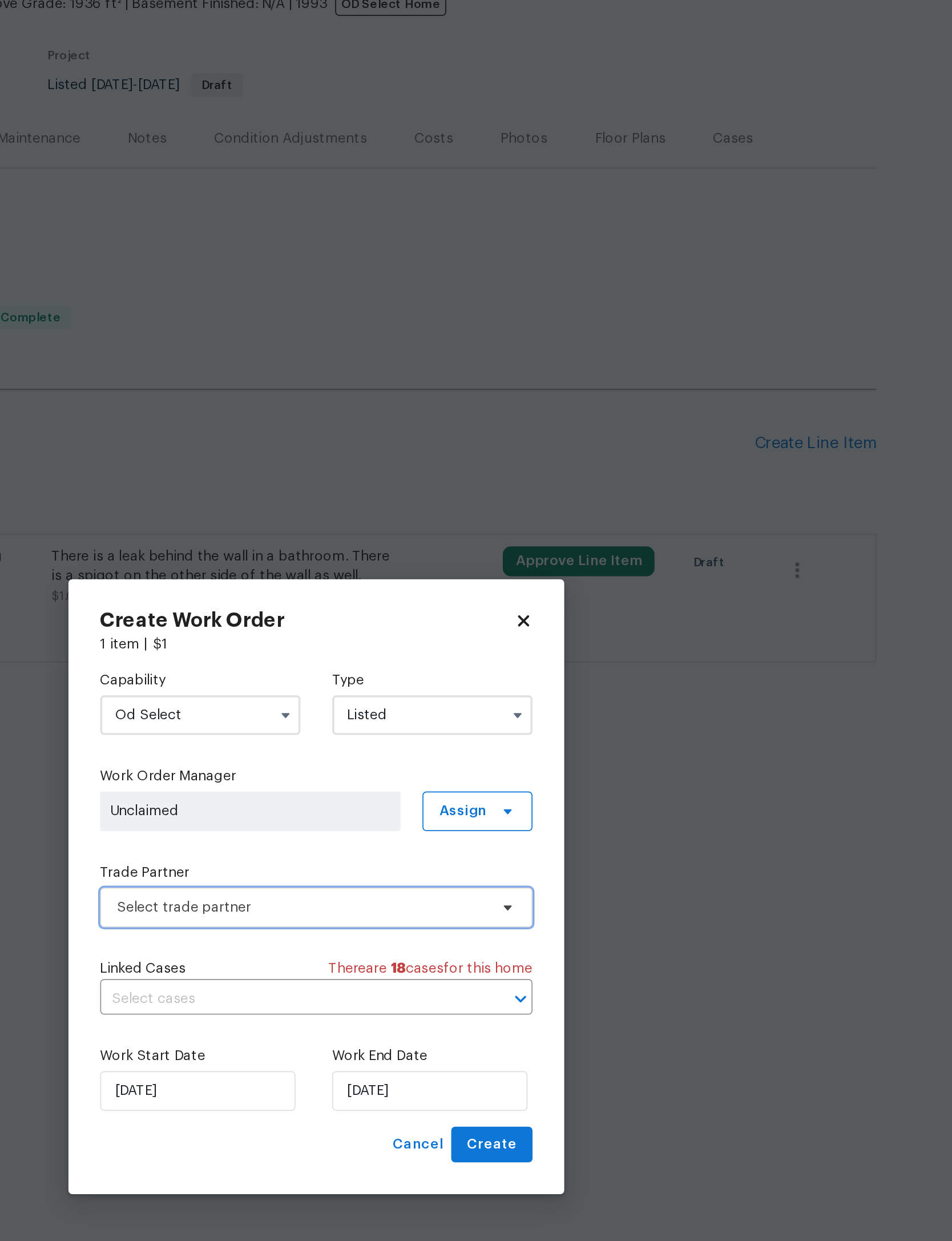
click at [351, 621] on span "Select trade partner" at bounding box center [476, 632] width 249 height 23
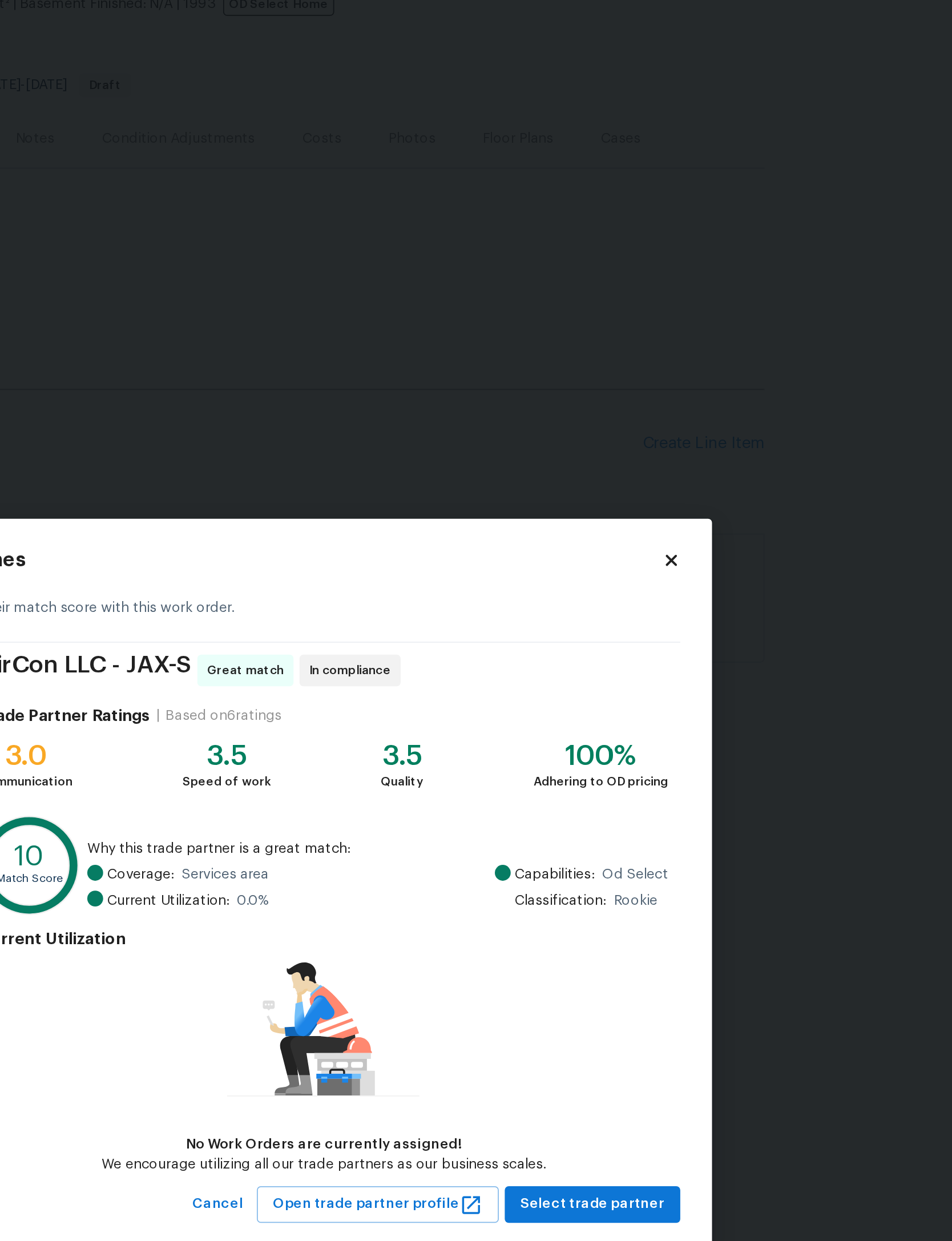
click at [288, 427] on div "Browse trade partner matches Browse and select a vendor based on their match sc…" at bounding box center [476, 620] width 548 height 387
click at [658, 797] on span "Select trade partner" at bounding box center [699, 804] width 83 height 15
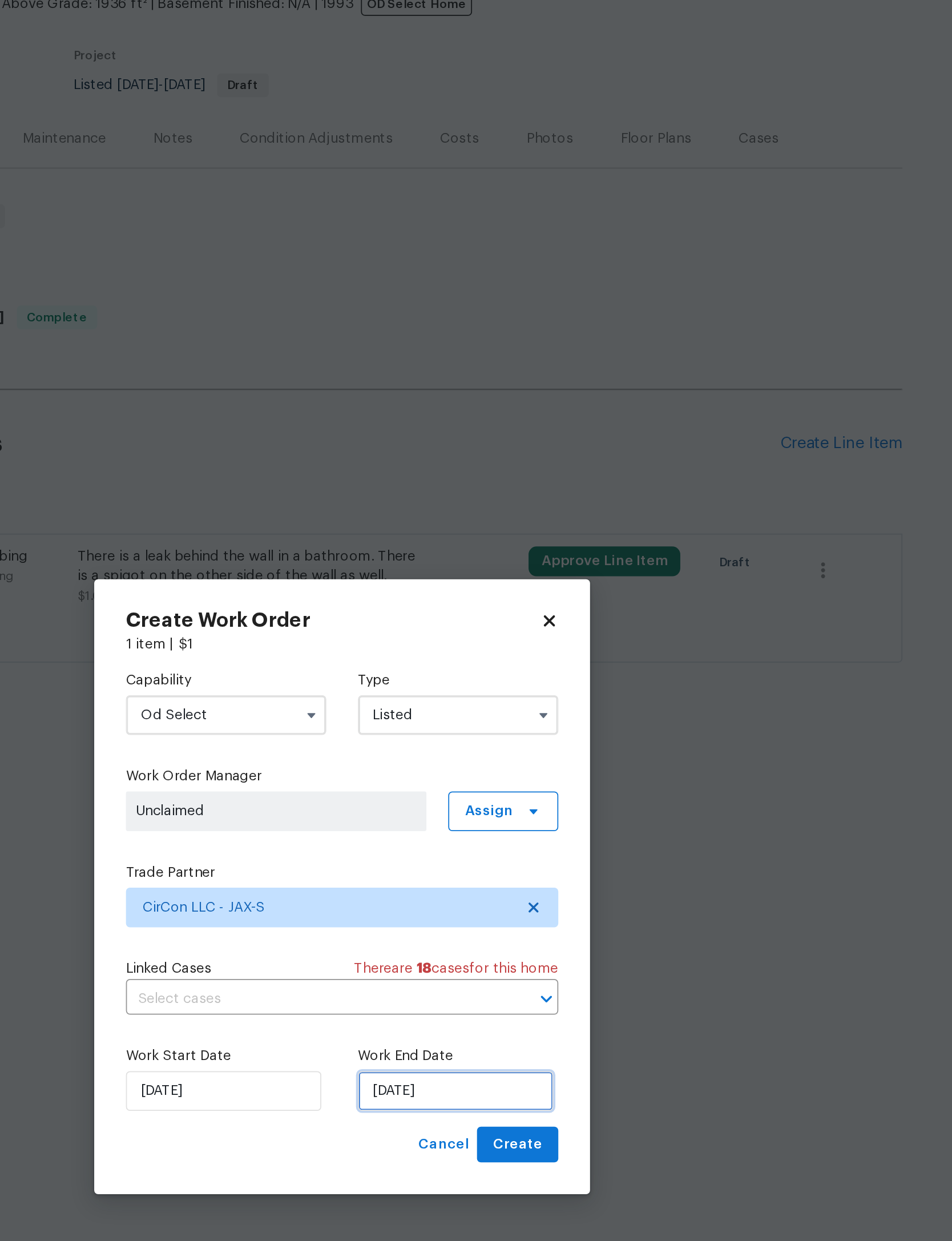
click at [485, 727] on input "10/4/2025" at bounding box center [541, 738] width 112 height 23
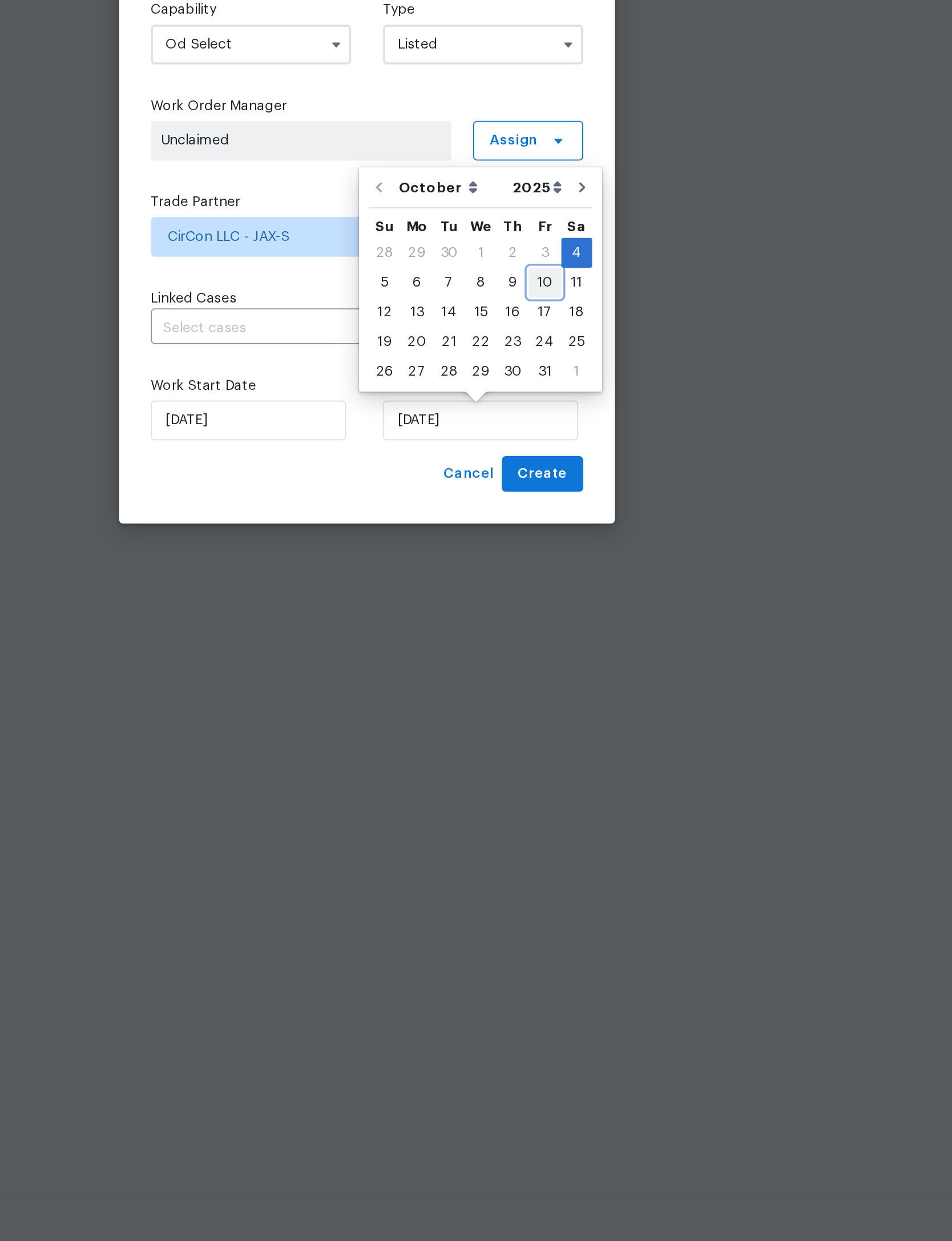
click at [569, 650] on div "10" at bounding box center [579, 658] width 18 height 16
type input "10/10/2025"
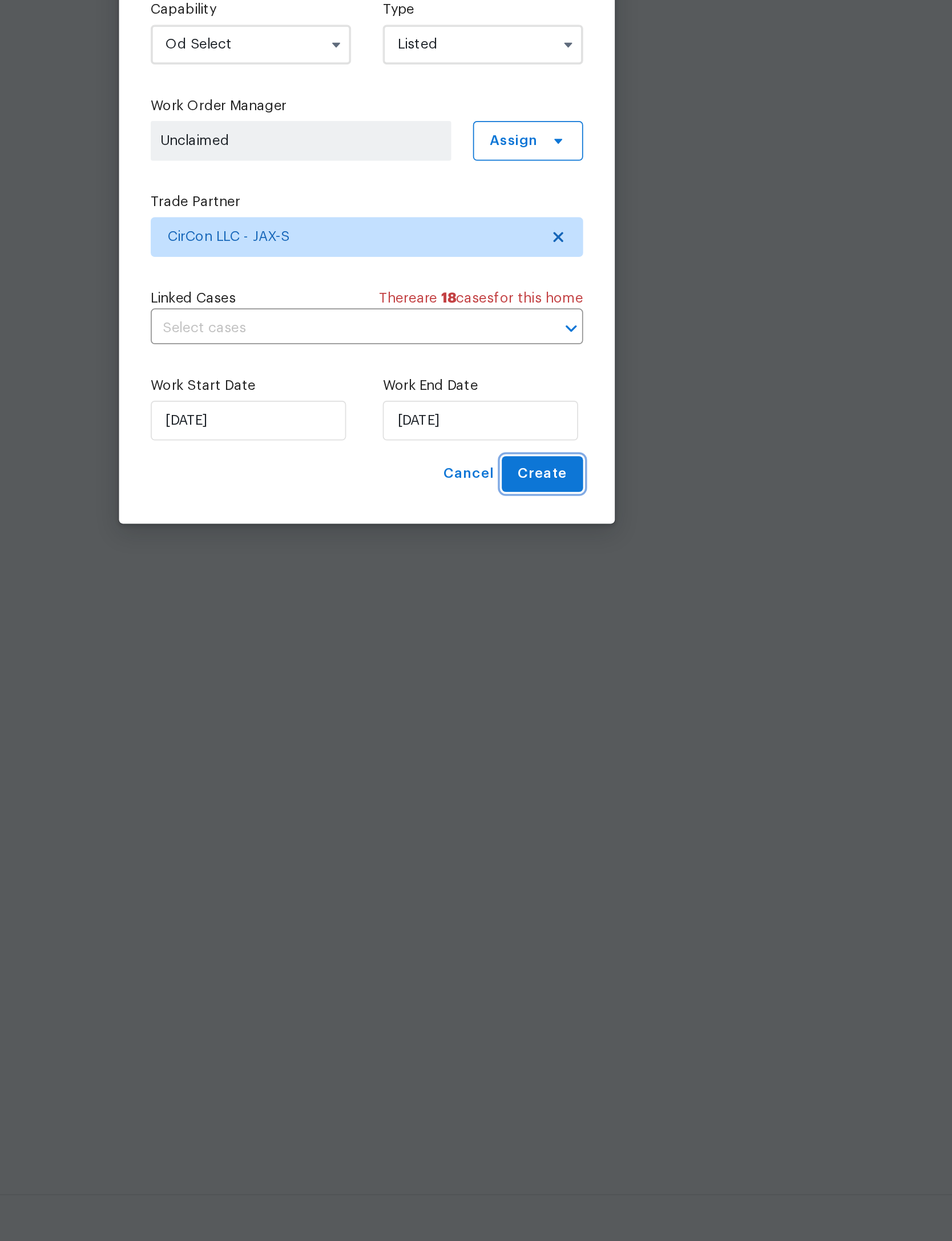
click at [563, 762] on span "Create" at bounding box center [577, 769] width 29 height 15
checkbox input "false"
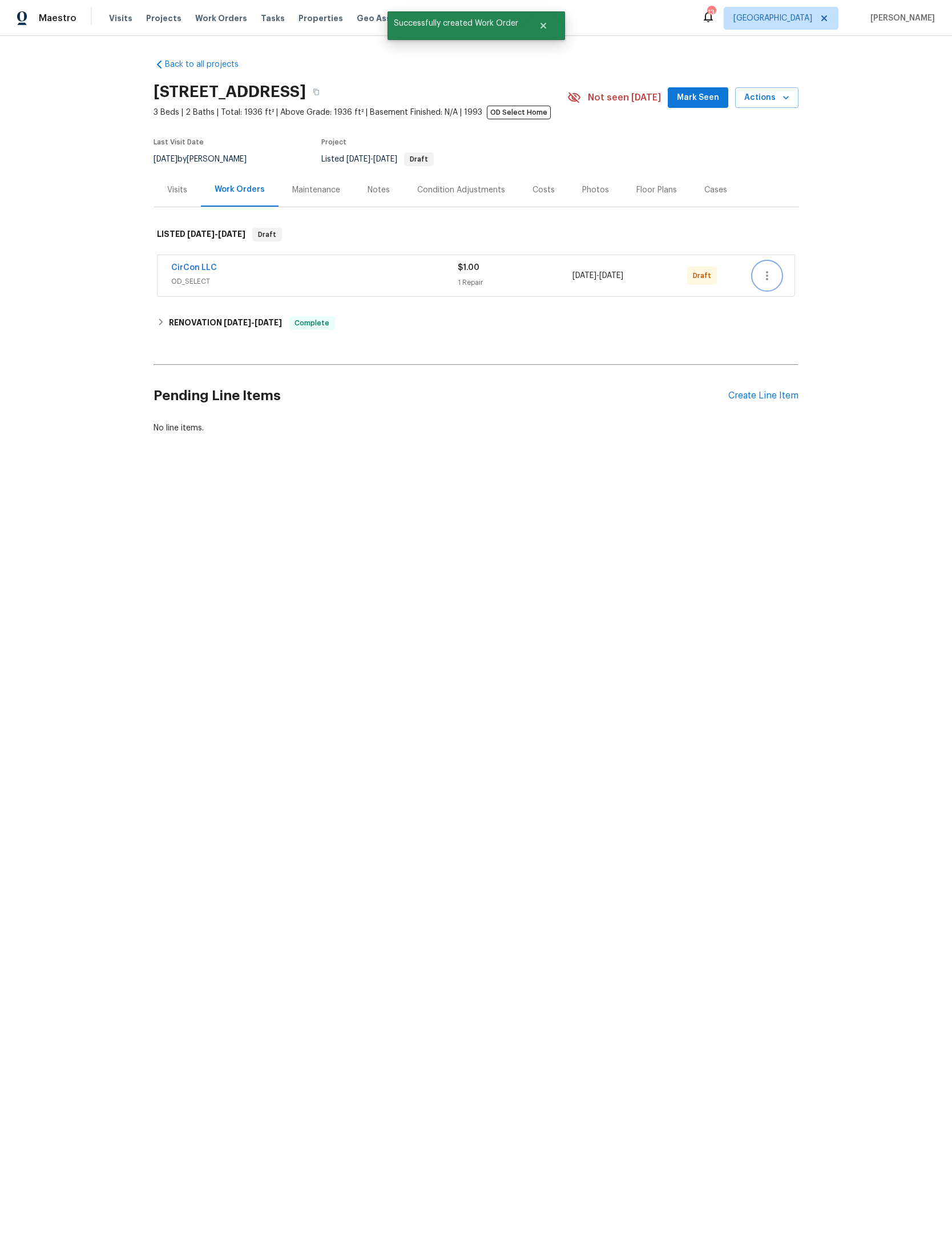
click at [760, 286] on button "button" at bounding box center [767, 276] width 28 height 28
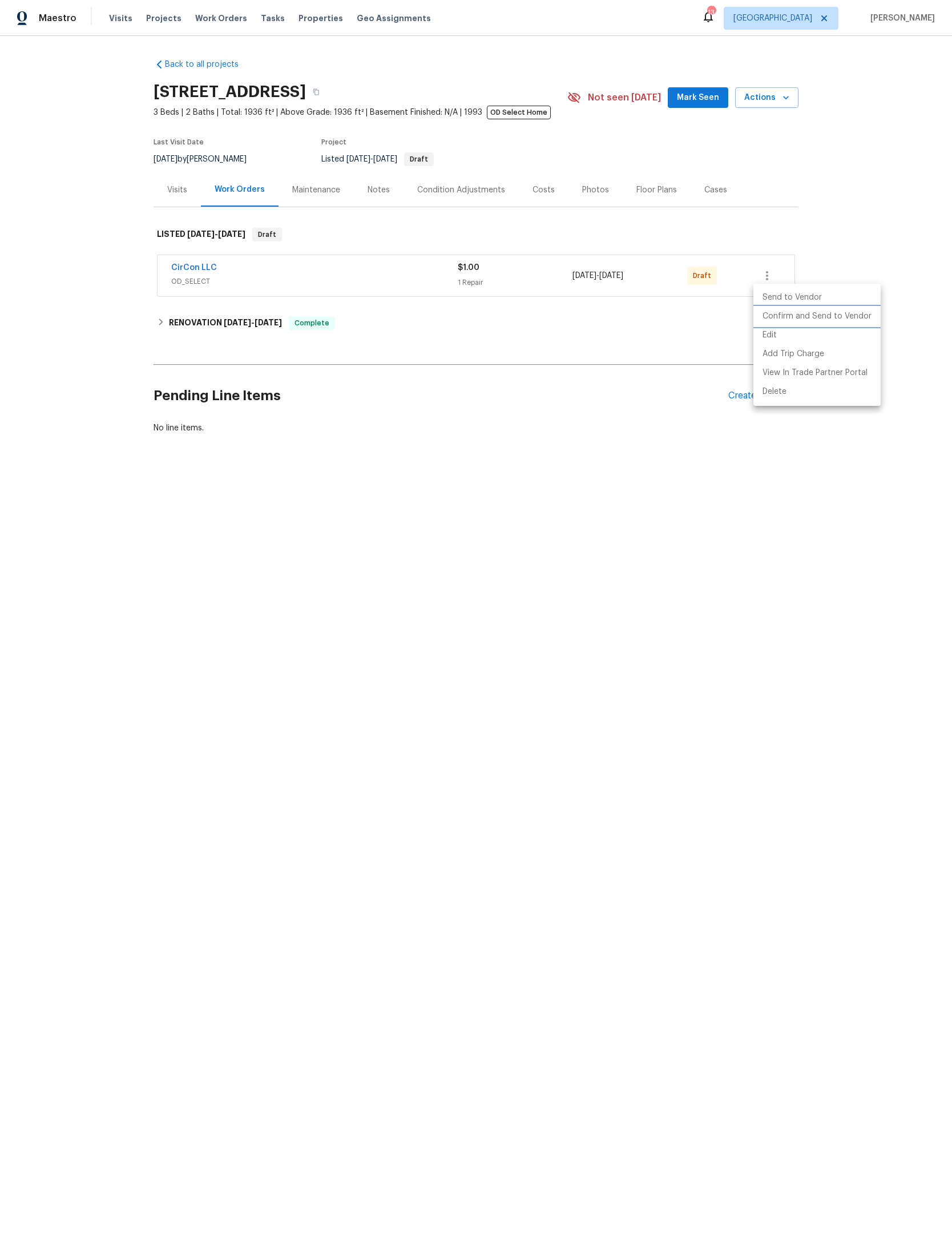
click at [859, 316] on li "Confirm and Send to Vendor" at bounding box center [817, 316] width 127 height 18
click at [692, 97] on div at bounding box center [476, 620] width 952 height 1241
click at [701, 91] on span "Mark Seen" at bounding box center [698, 98] width 42 height 15
